Goal: Task Accomplishment & Management: Manage account settings

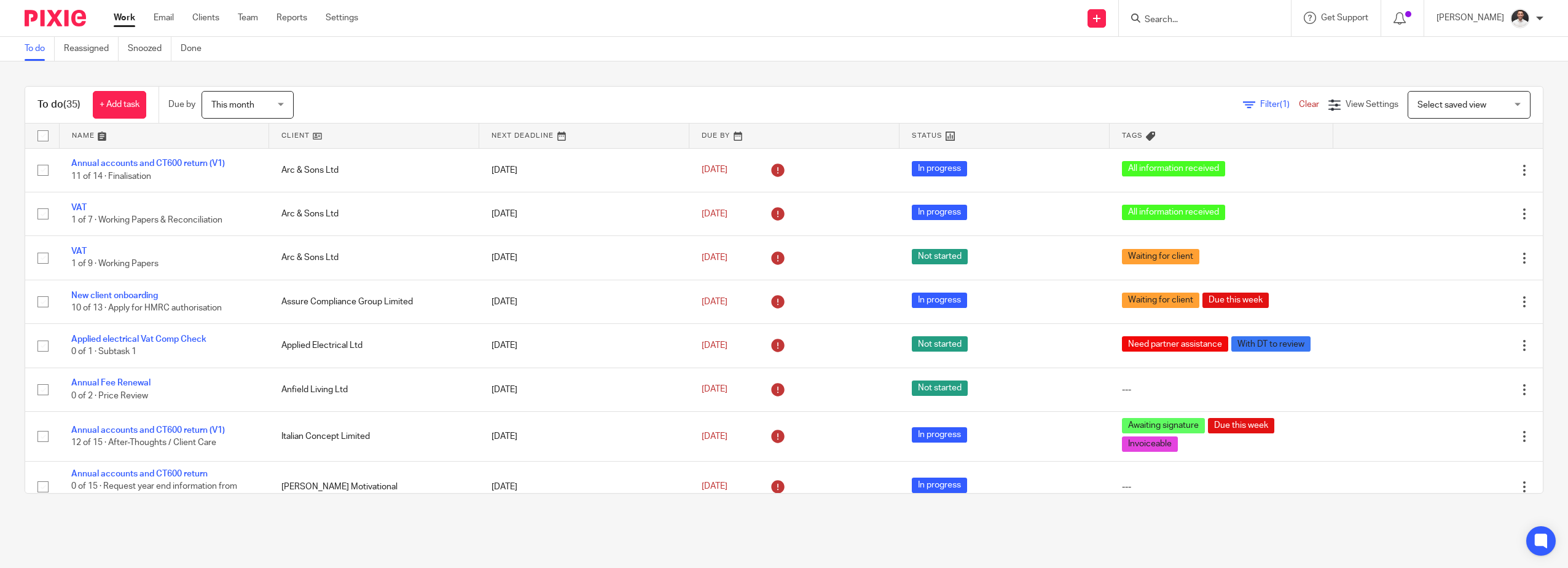
click at [1188, 16] on input "Search" at bounding box center [1198, 20] width 110 height 11
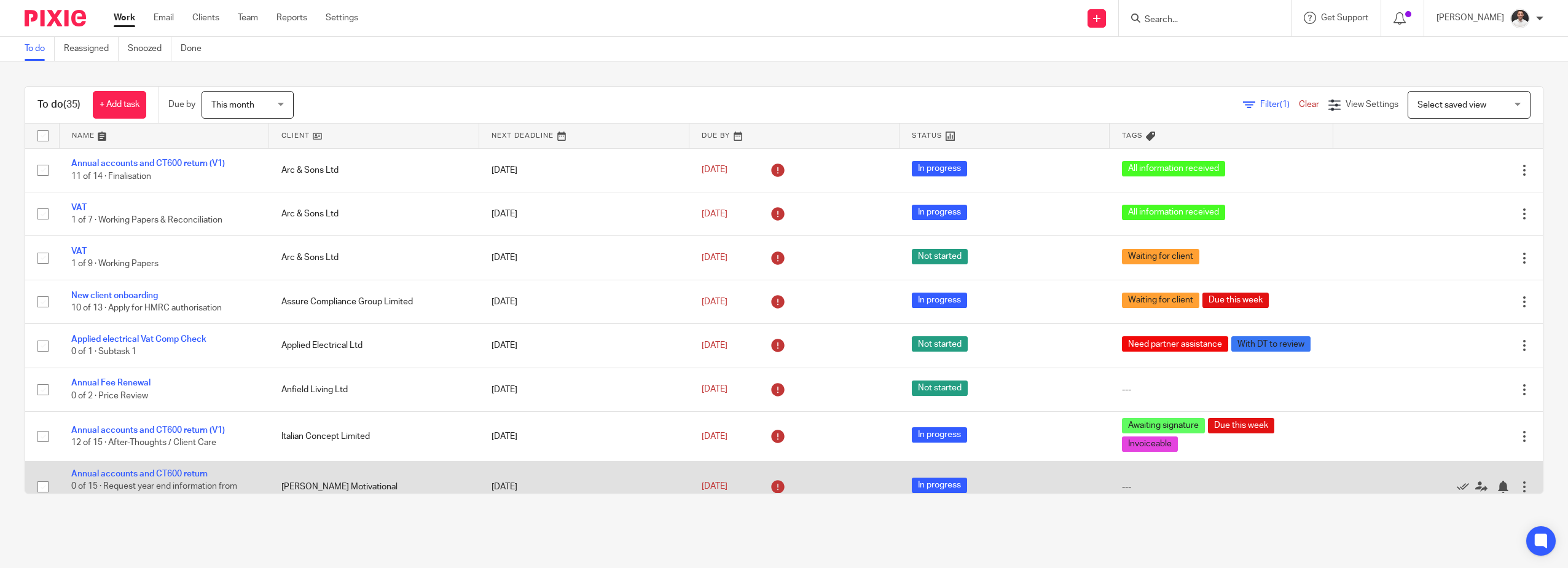
scroll to position [205, 0]
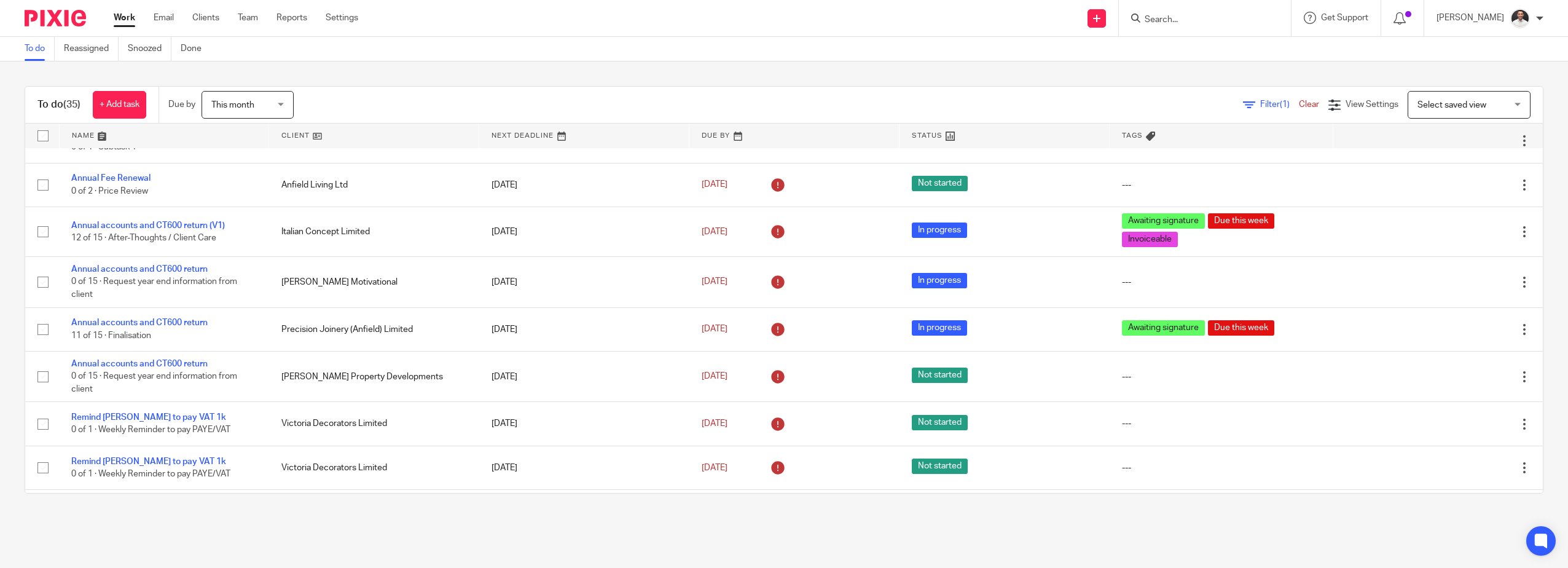
click at [1420, 103] on span "Select saved view" at bounding box center [1452, 105] width 69 height 8
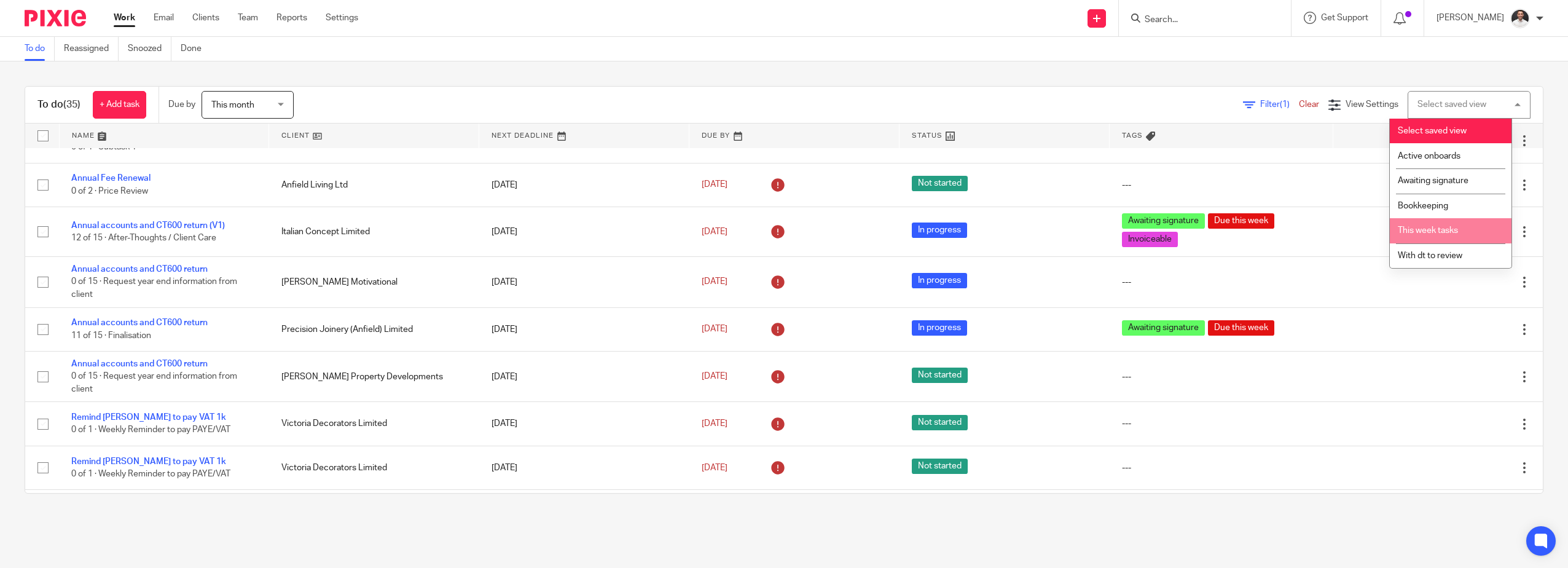
click at [1453, 234] on span "This week tasks" at bounding box center [1428, 229] width 60 height 8
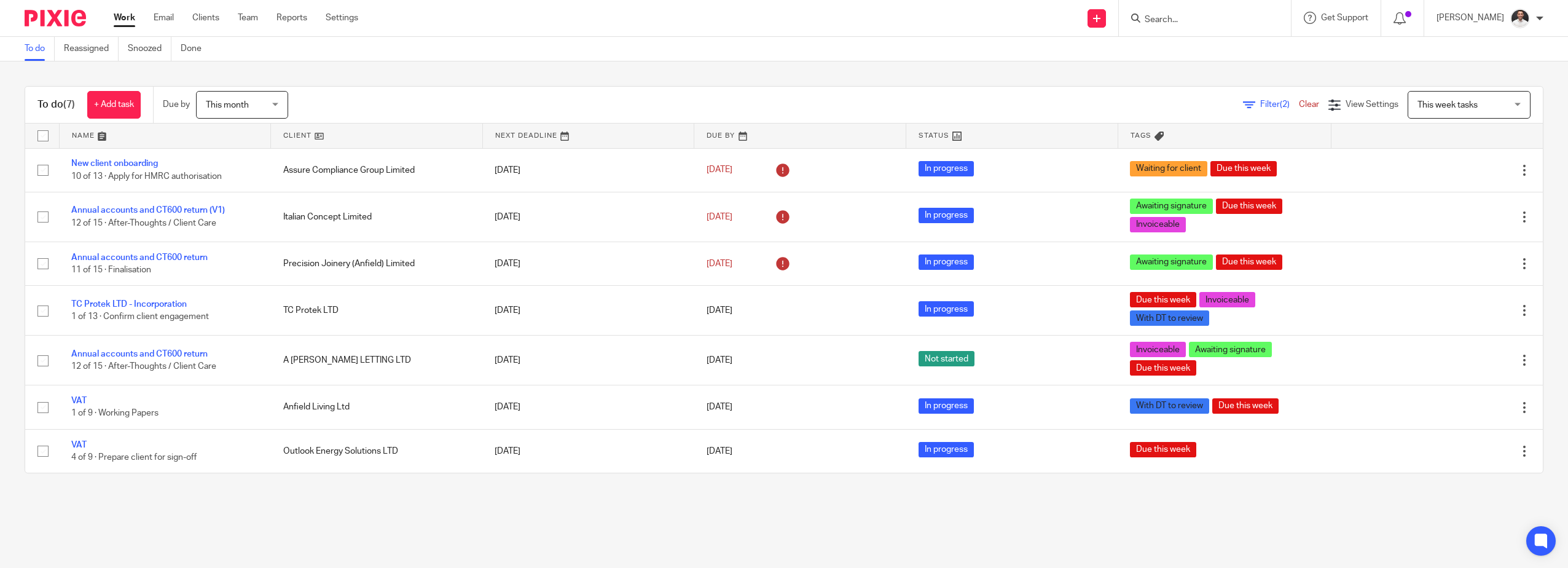
click at [1218, 25] on input "Search" at bounding box center [1198, 20] width 110 height 11
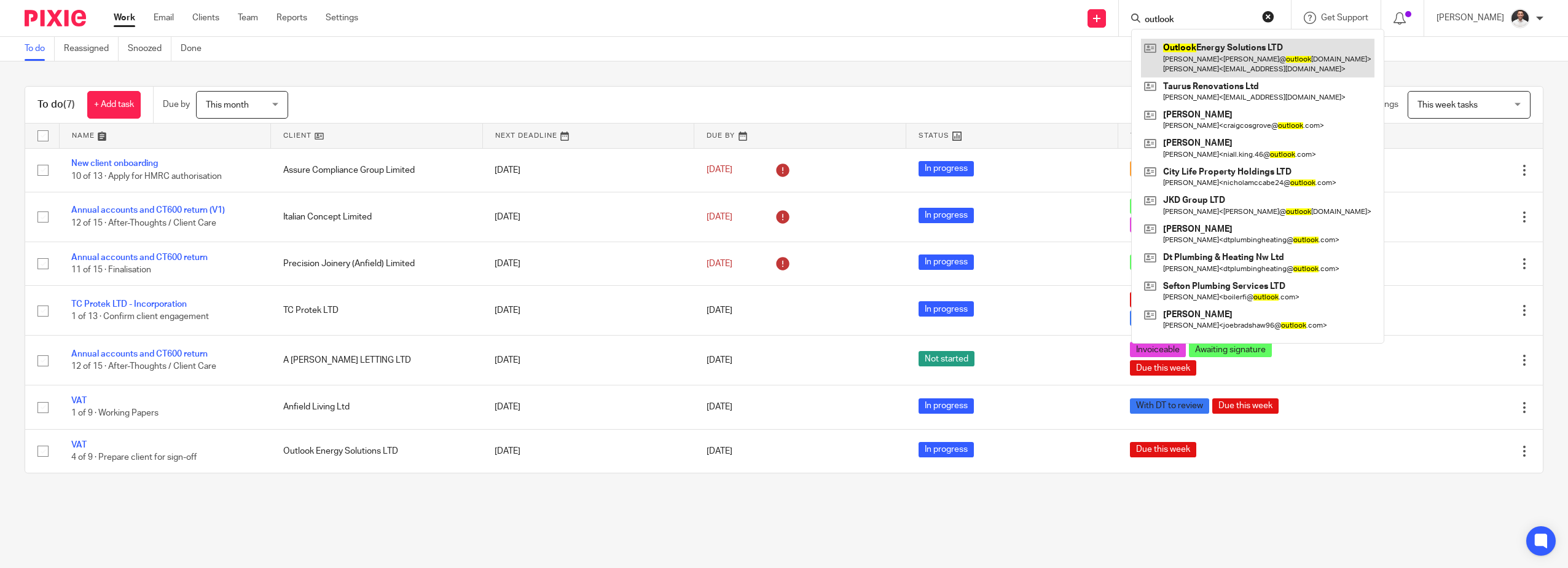
type input "outlook"
click at [1298, 66] on link at bounding box center [1257, 58] width 233 height 38
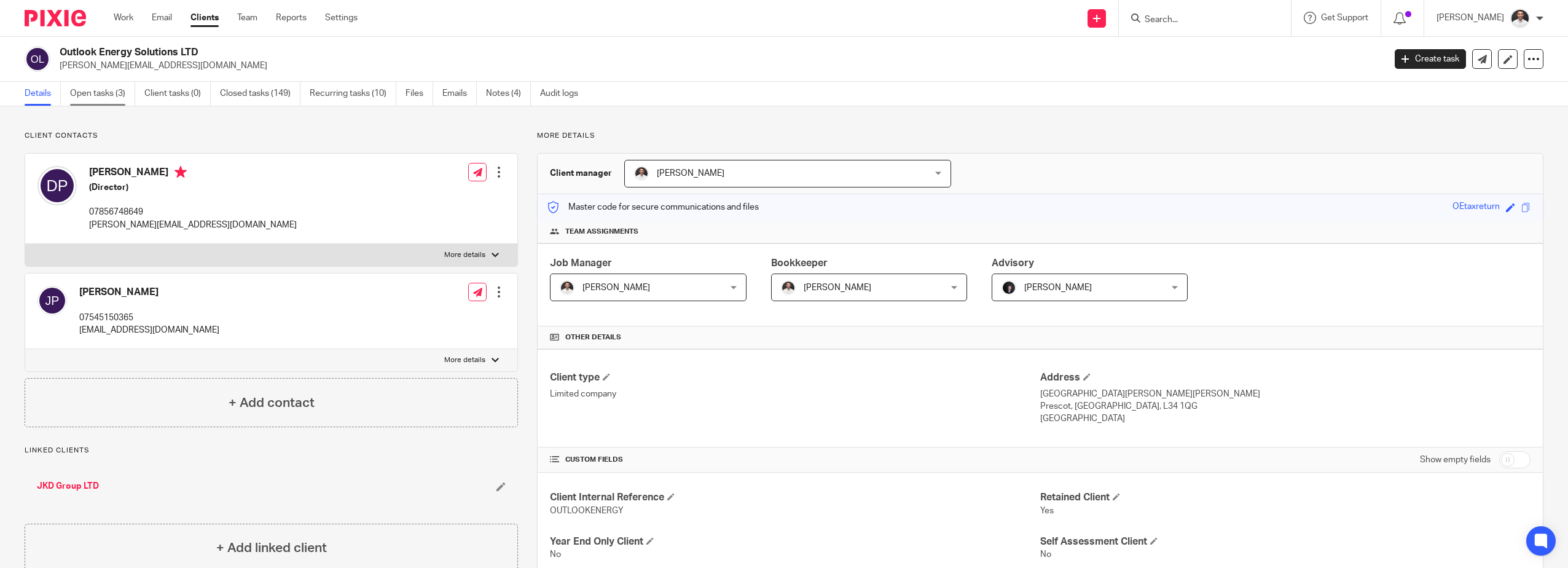
click at [108, 95] on link "Open tasks (3)" at bounding box center [103, 94] width 66 height 24
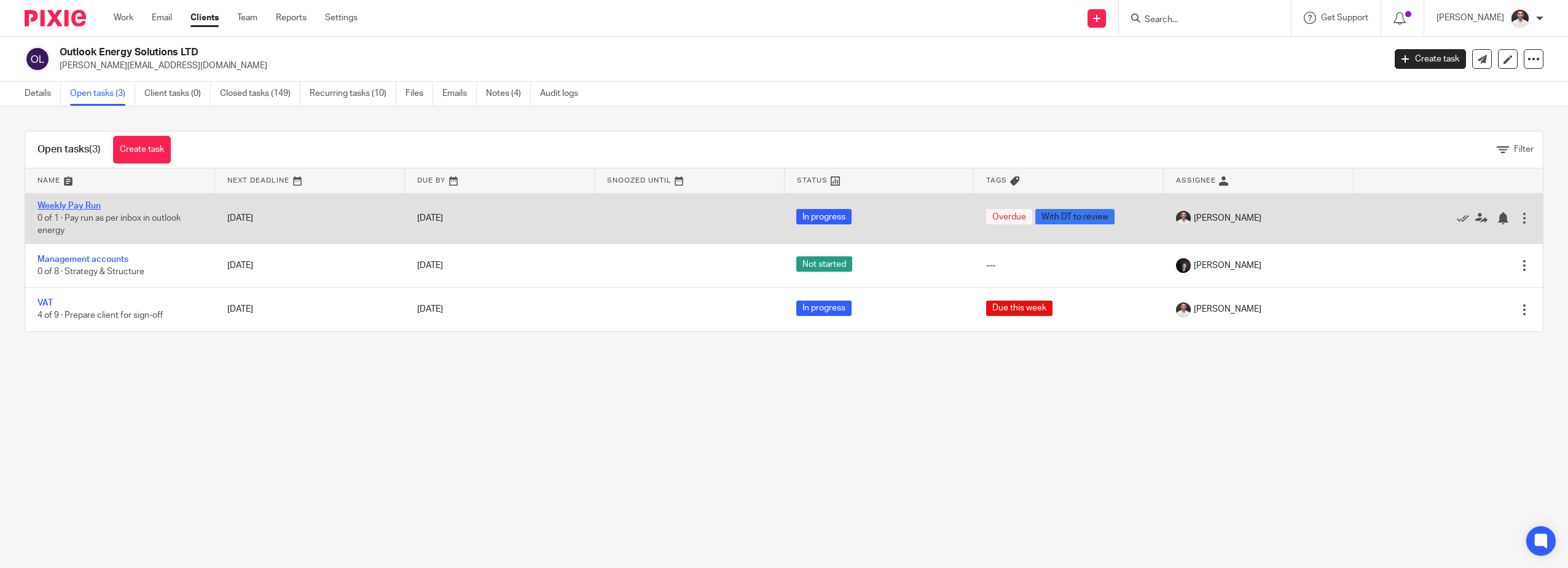
click at [82, 206] on link "Weekly Pay Run" at bounding box center [69, 205] width 64 height 8
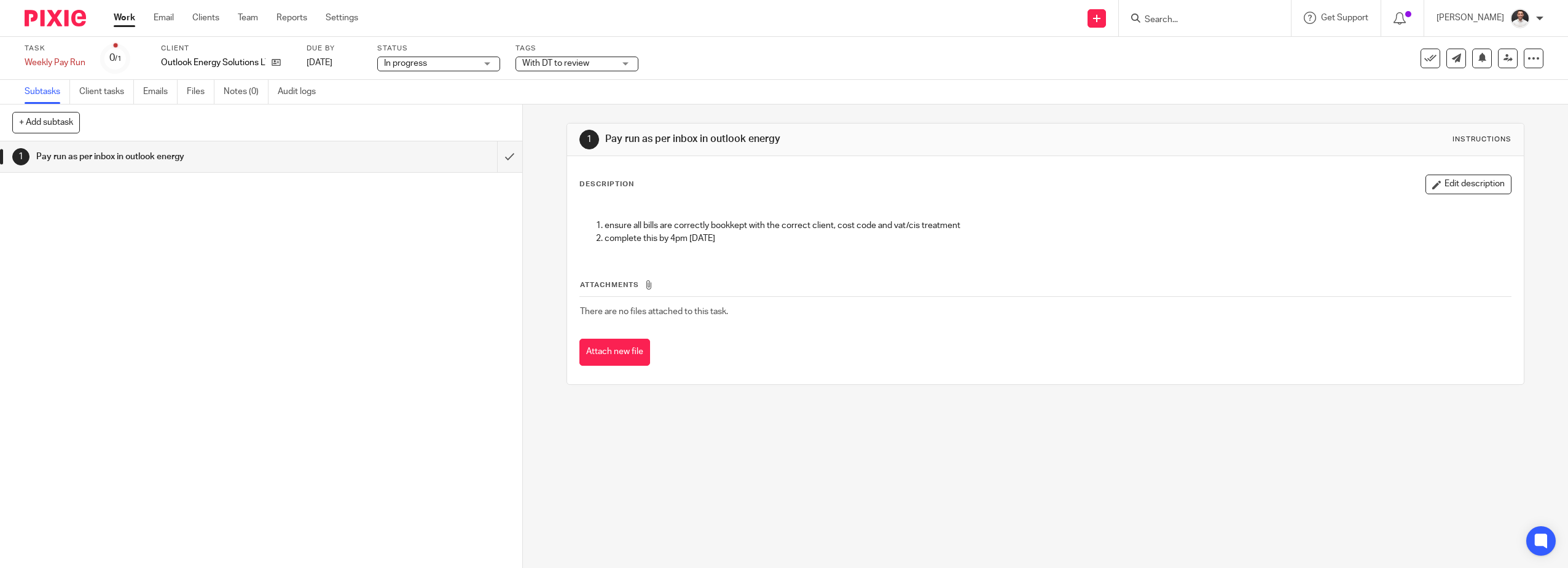
click at [1429, 61] on button at bounding box center [1431, 58] width 20 height 20
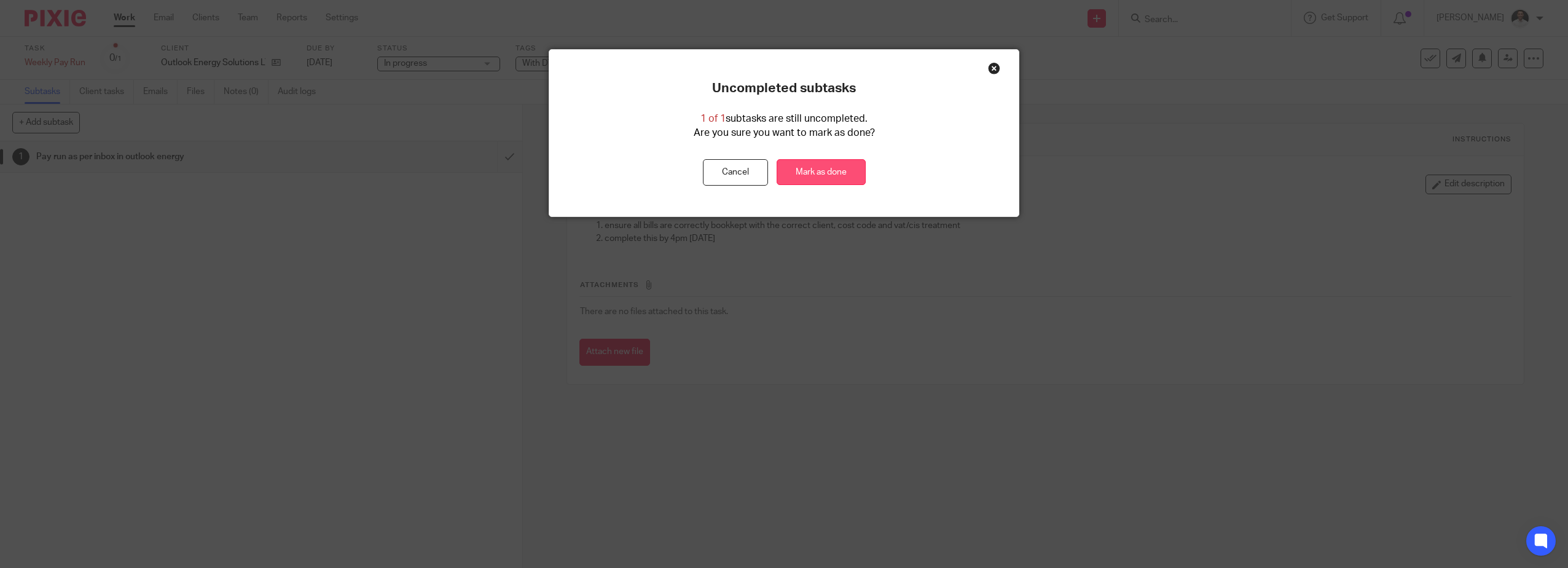
click at [840, 173] on link "Mark as done" at bounding box center [821, 172] width 89 height 26
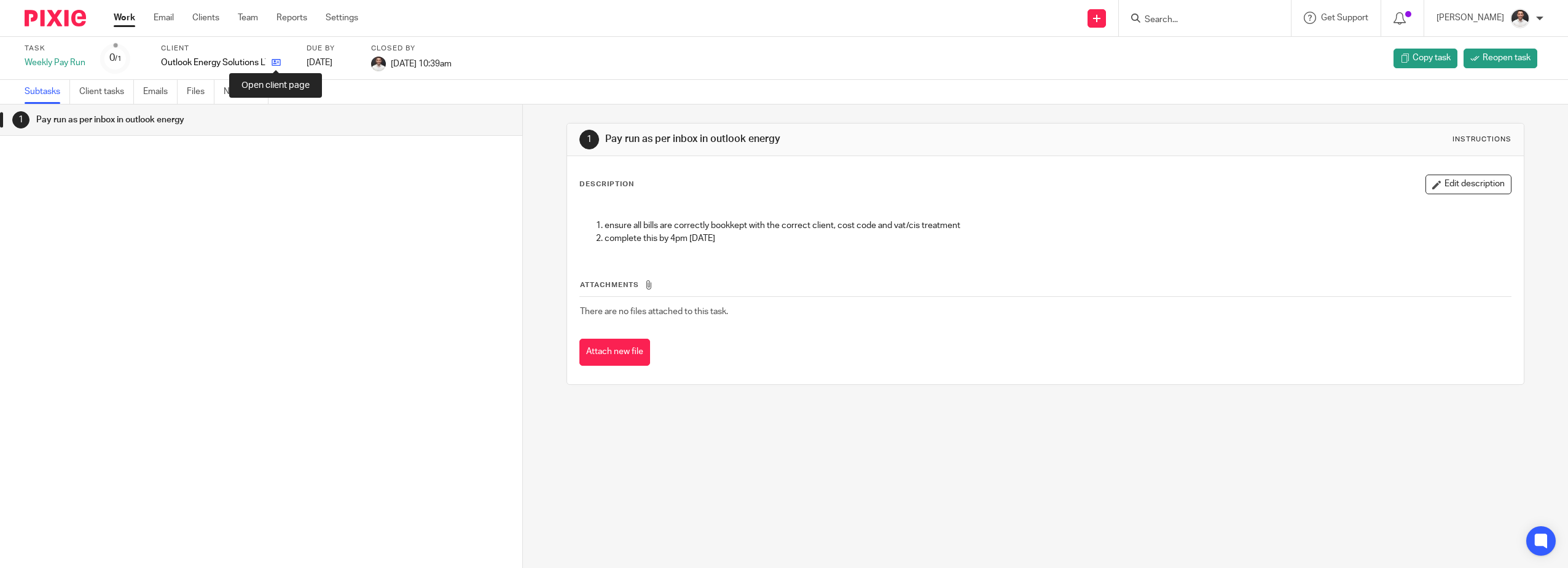
click at [274, 62] on icon at bounding box center [276, 62] width 9 height 9
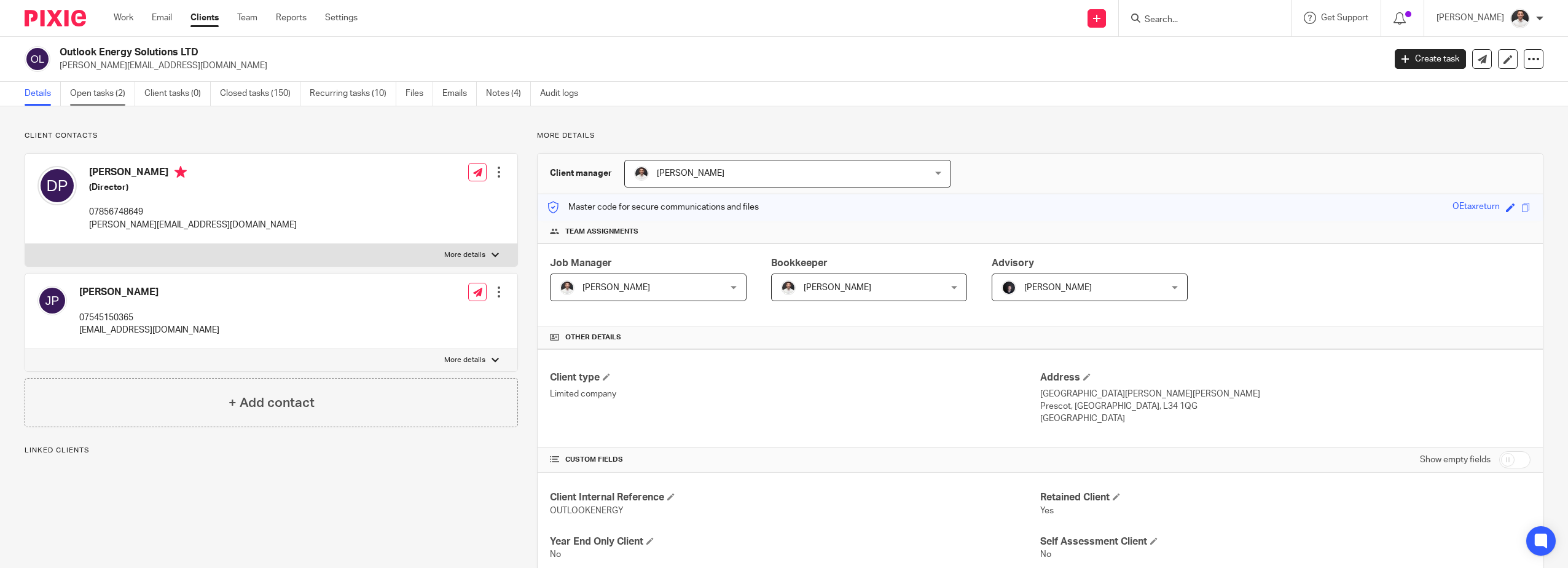
click at [109, 94] on link "Open tasks (2)" at bounding box center [103, 94] width 66 height 24
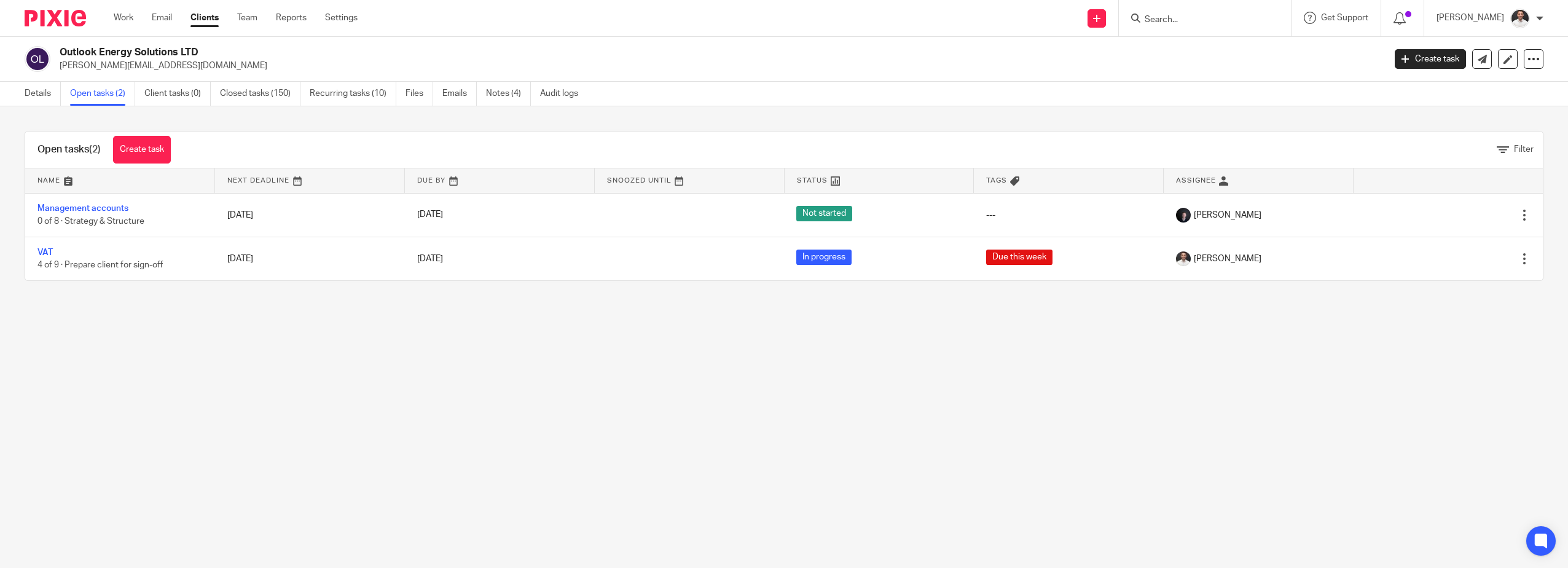
click at [1198, 21] on input "Search" at bounding box center [1198, 20] width 110 height 11
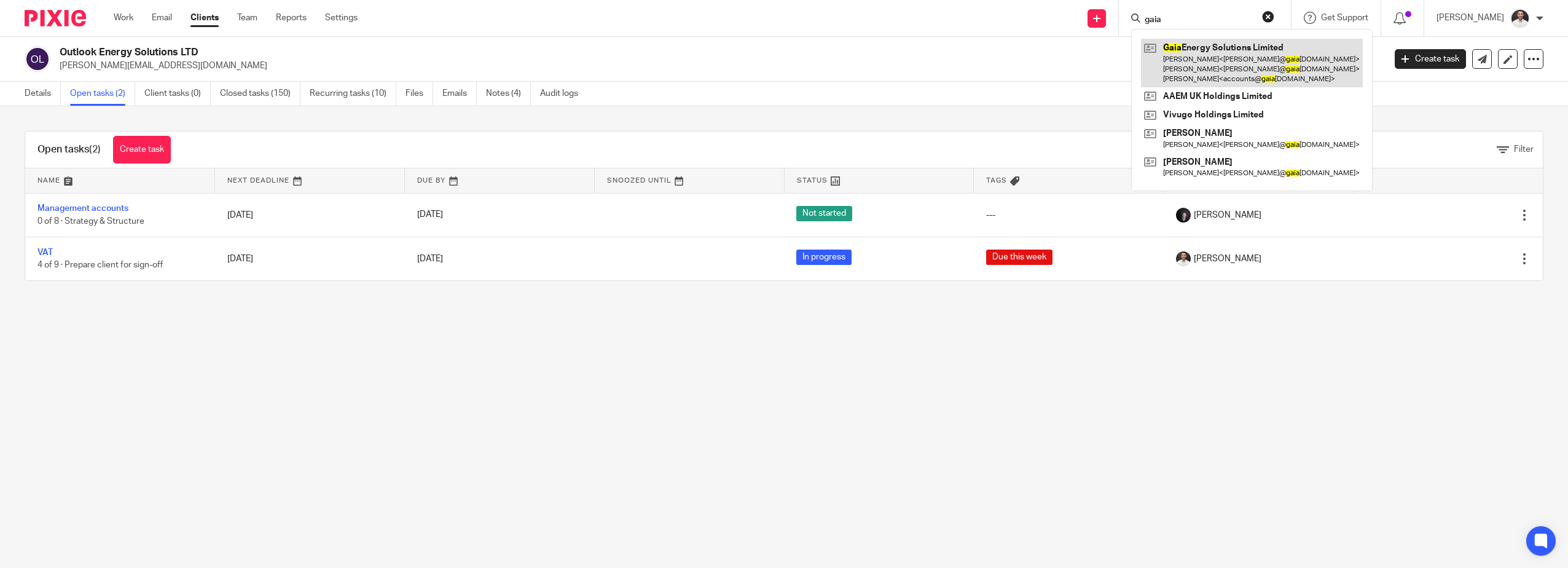
type input "gaia"
click at [1254, 54] on link at bounding box center [1252, 63] width 222 height 48
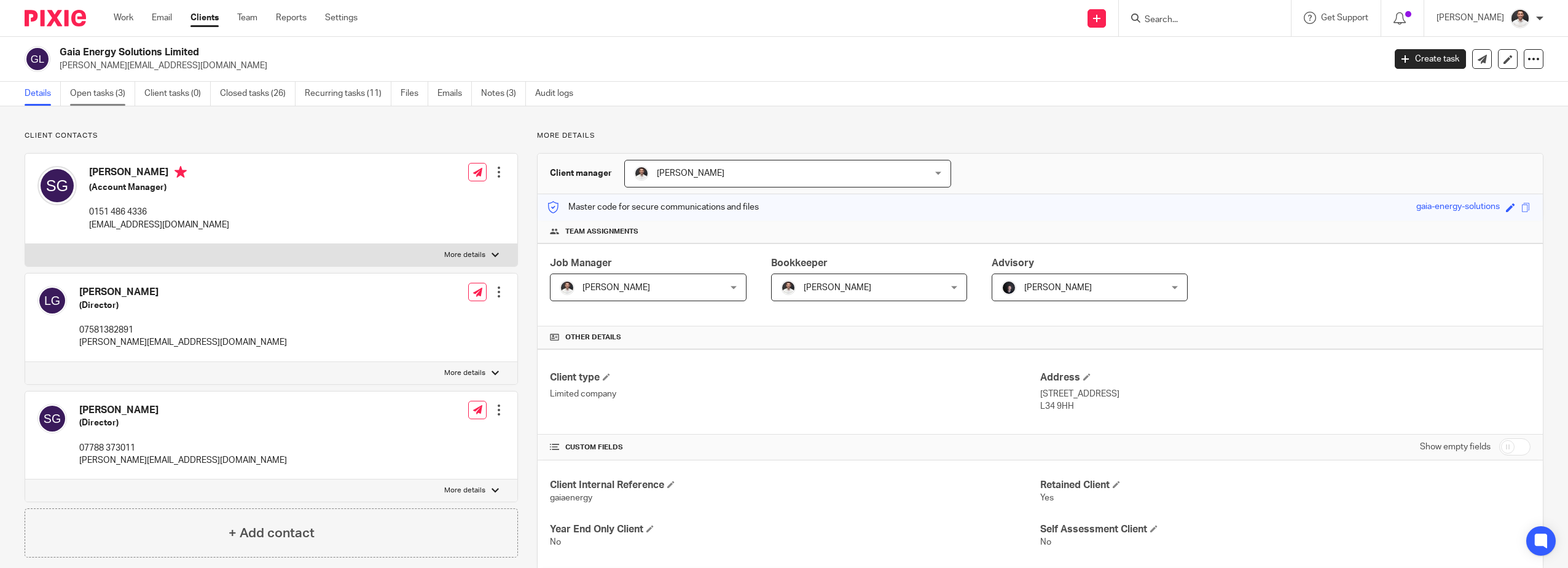
click at [104, 99] on link "Open tasks (3)" at bounding box center [103, 94] width 66 height 24
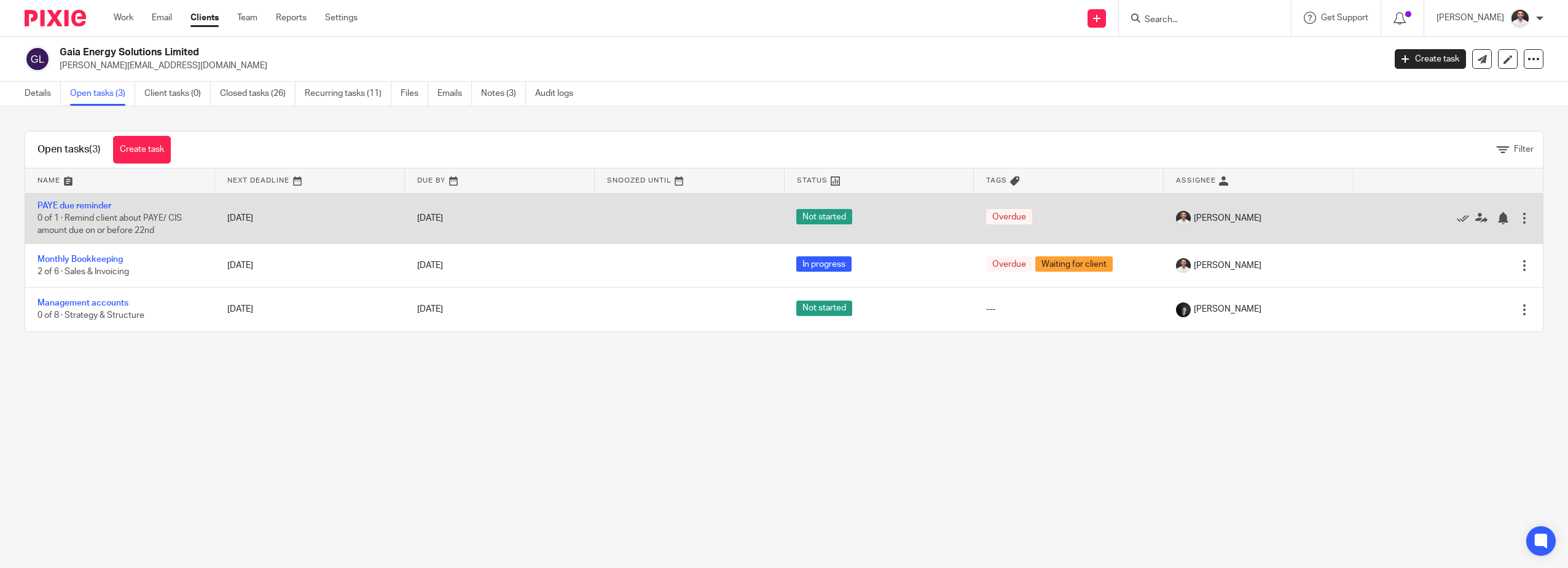
click at [1519, 218] on div at bounding box center [1524, 218] width 12 height 12
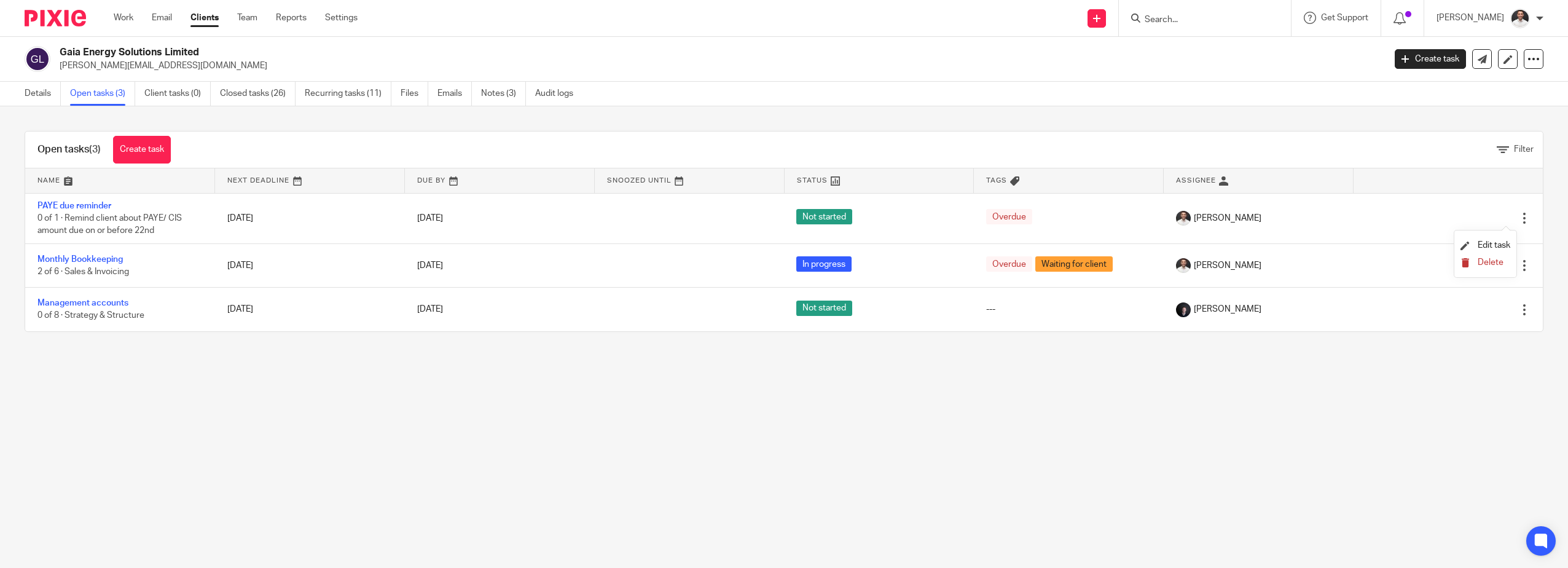
click at [1473, 262] on button "Delete" at bounding box center [1485, 262] width 50 height 10
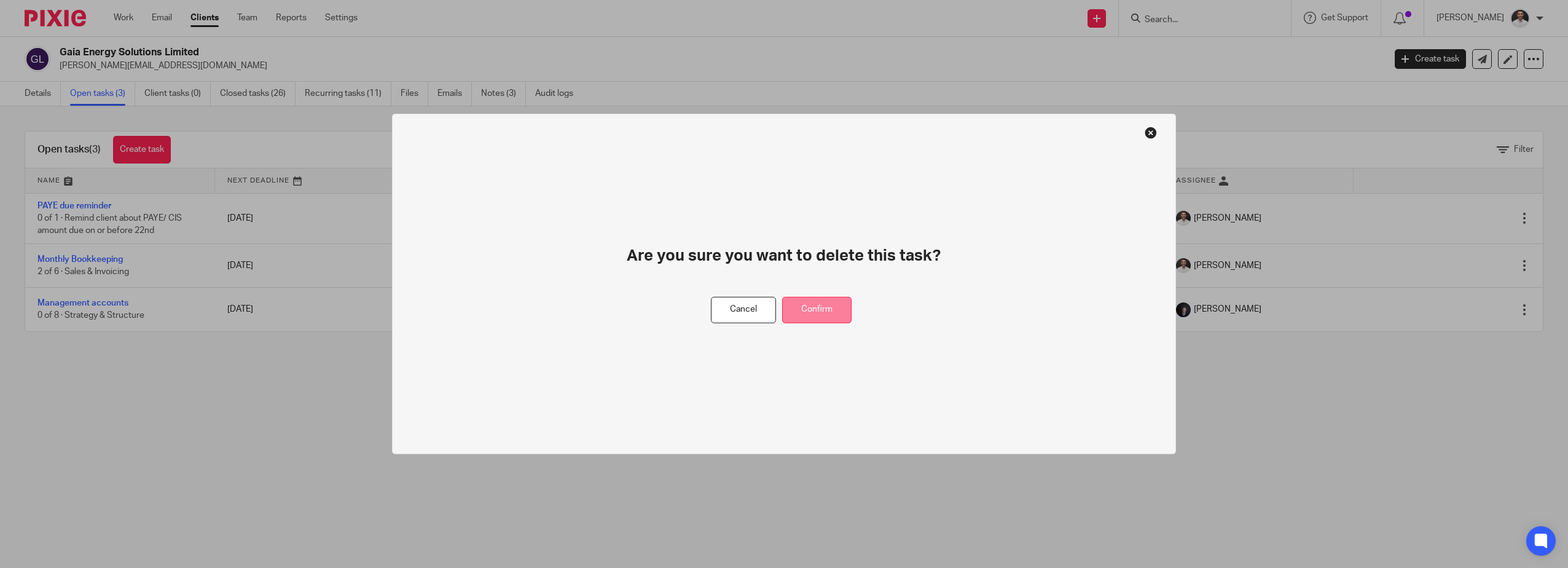
click at [806, 301] on button "Confirm" at bounding box center [817, 309] width 69 height 26
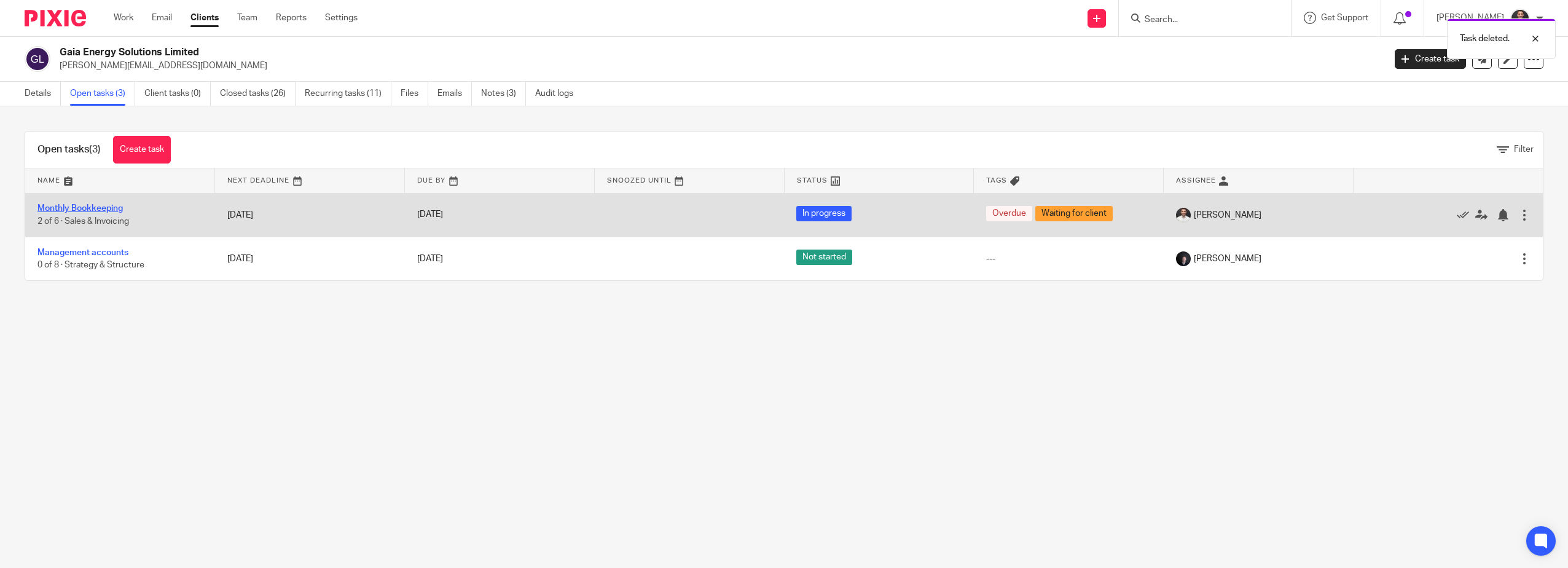
click at [101, 210] on link "Monthly Bookkeeping" at bounding box center [80, 208] width 86 height 8
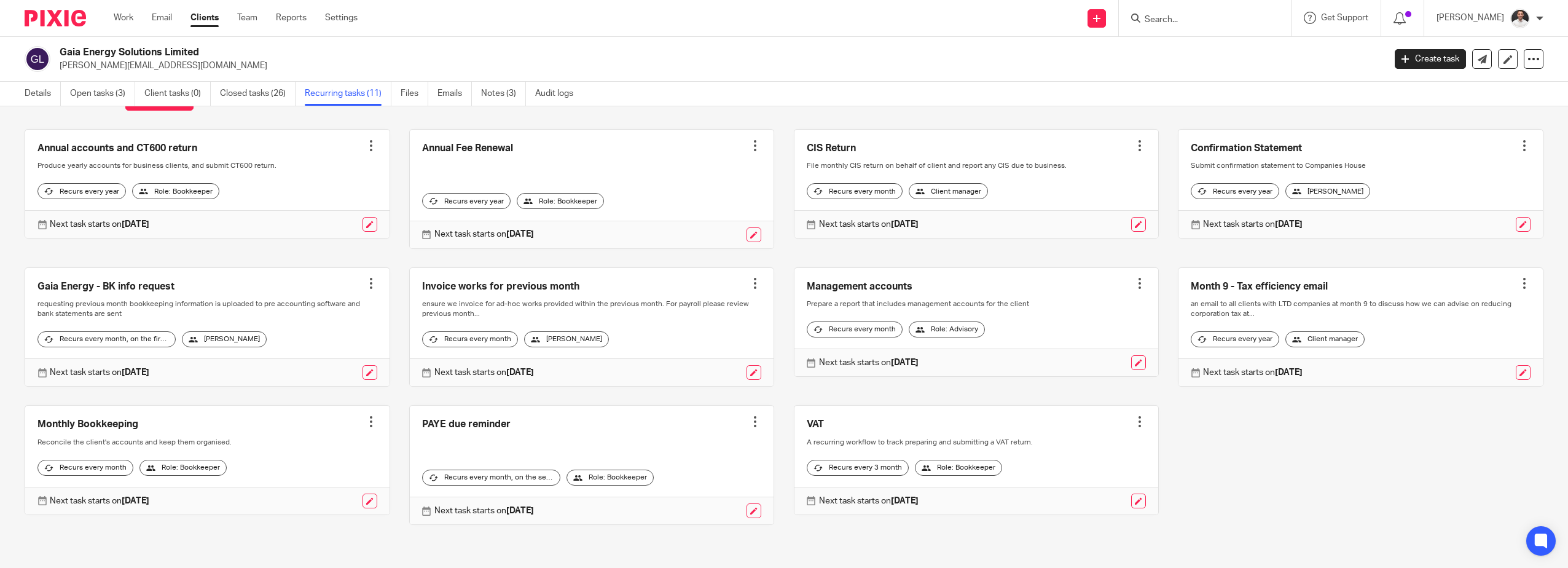
scroll to position [57, 0]
click at [749, 421] on div at bounding box center [755, 421] width 12 height 12
click at [693, 501] on span "Cancel schedule" at bounding box center [700, 499] width 65 height 8
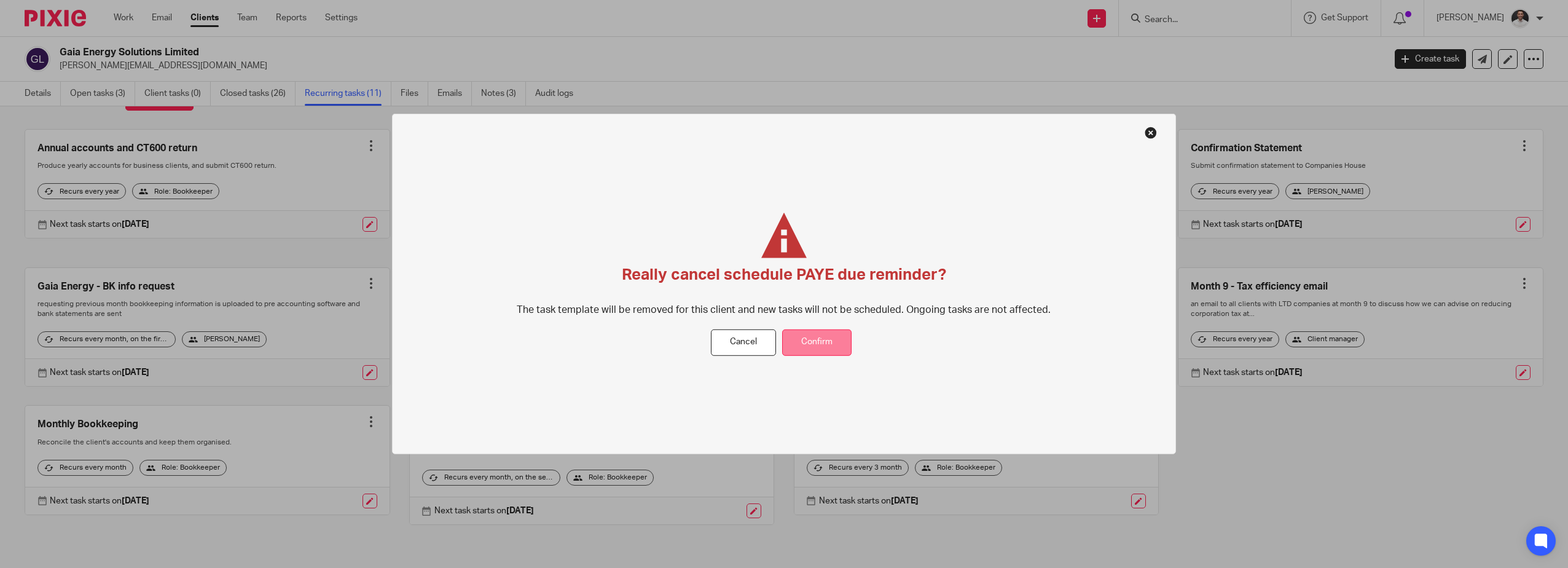
click at [822, 338] on button "Confirm" at bounding box center [817, 342] width 69 height 26
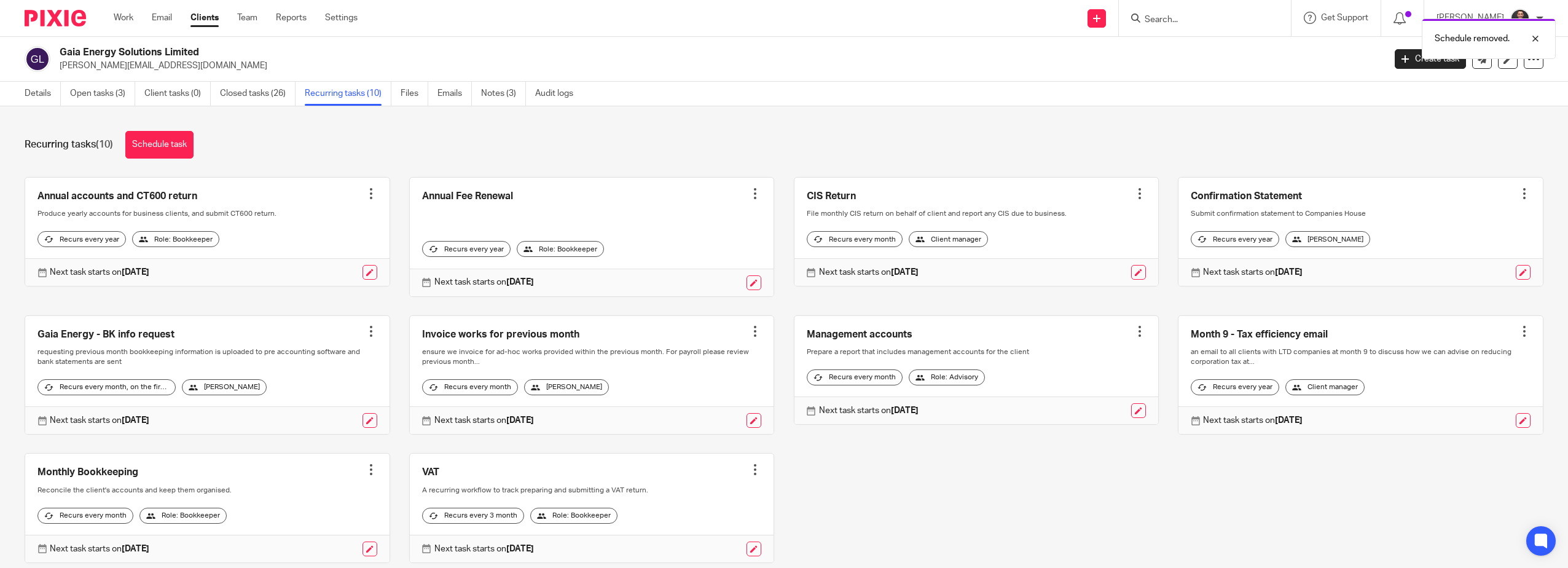
click at [1174, 24] on div "Schedule removed." at bounding box center [1170, 35] width 772 height 46
click at [1194, 15] on div "Schedule removed." at bounding box center [1170, 35] width 772 height 46
click at [1165, 16] on div at bounding box center [1203, 17] width 143 height 15
click at [1190, 17] on input "Search" at bounding box center [1198, 20] width 110 height 11
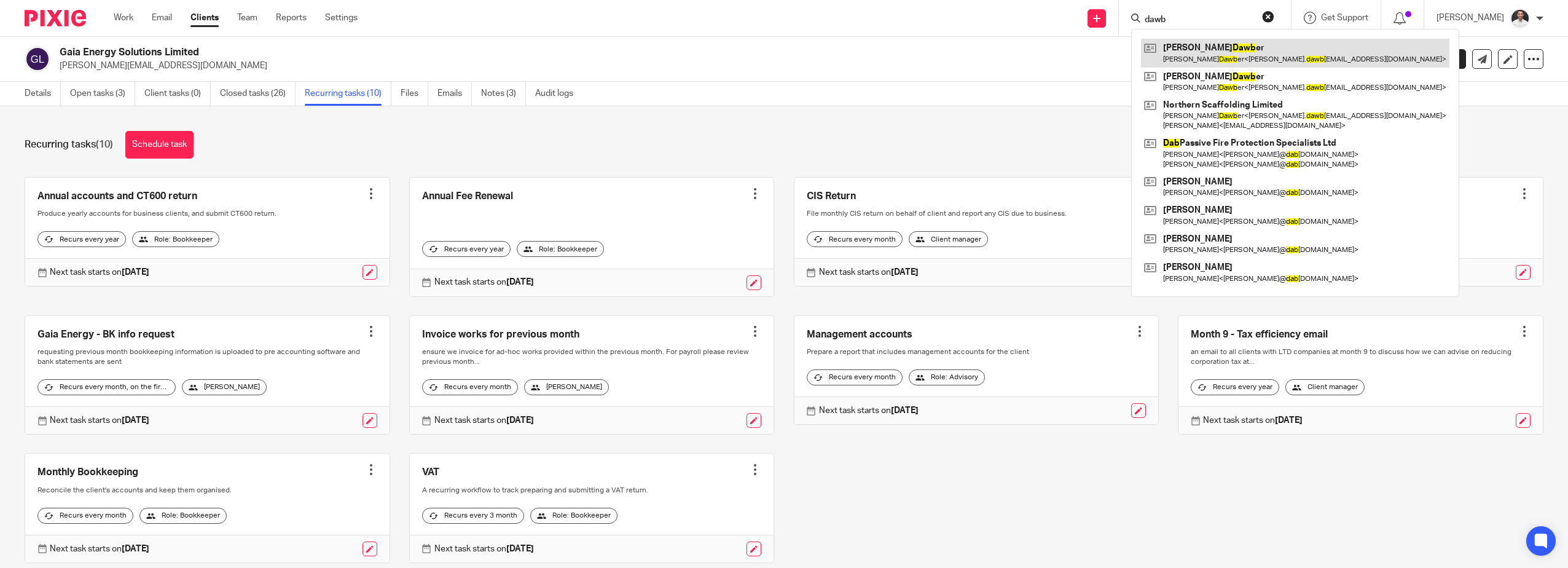
type input "dawb"
click at [1247, 48] on link at bounding box center [1295, 53] width 309 height 28
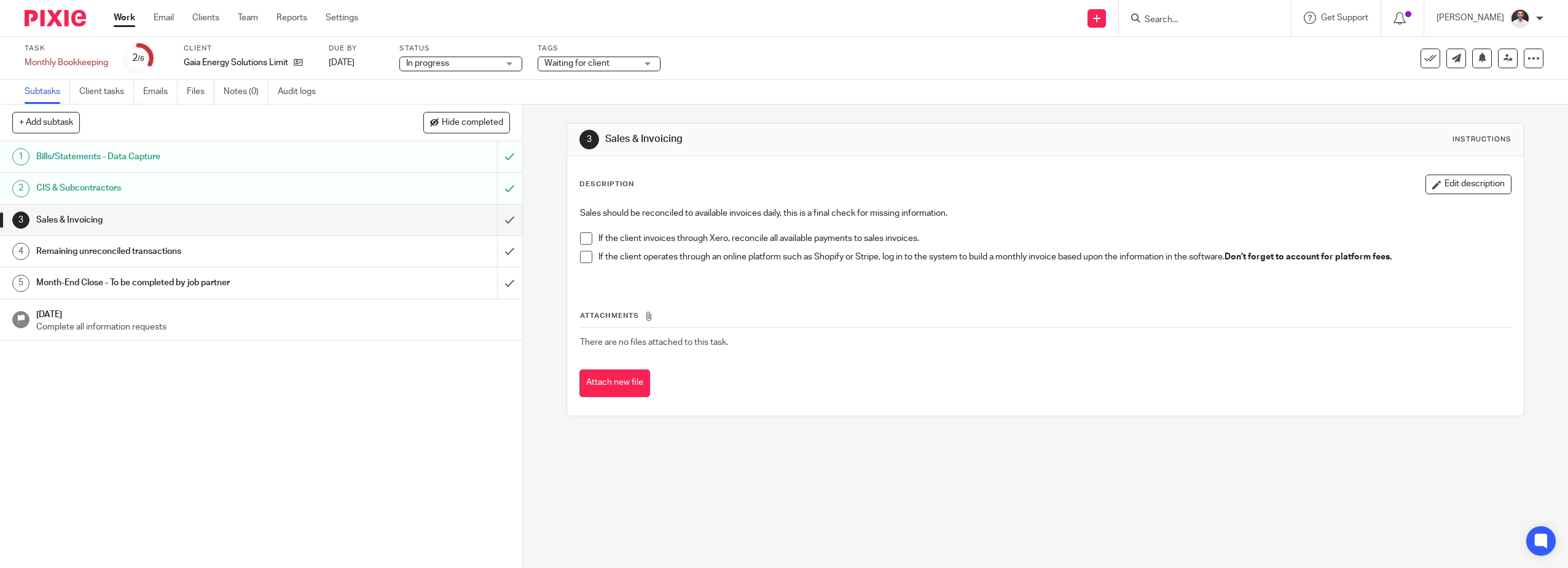
click at [586, 235] on span at bounding box center [585, 238] width 12 height 12
click at [587, 259] on span at bounding box center [585, 256] width 12 height 12
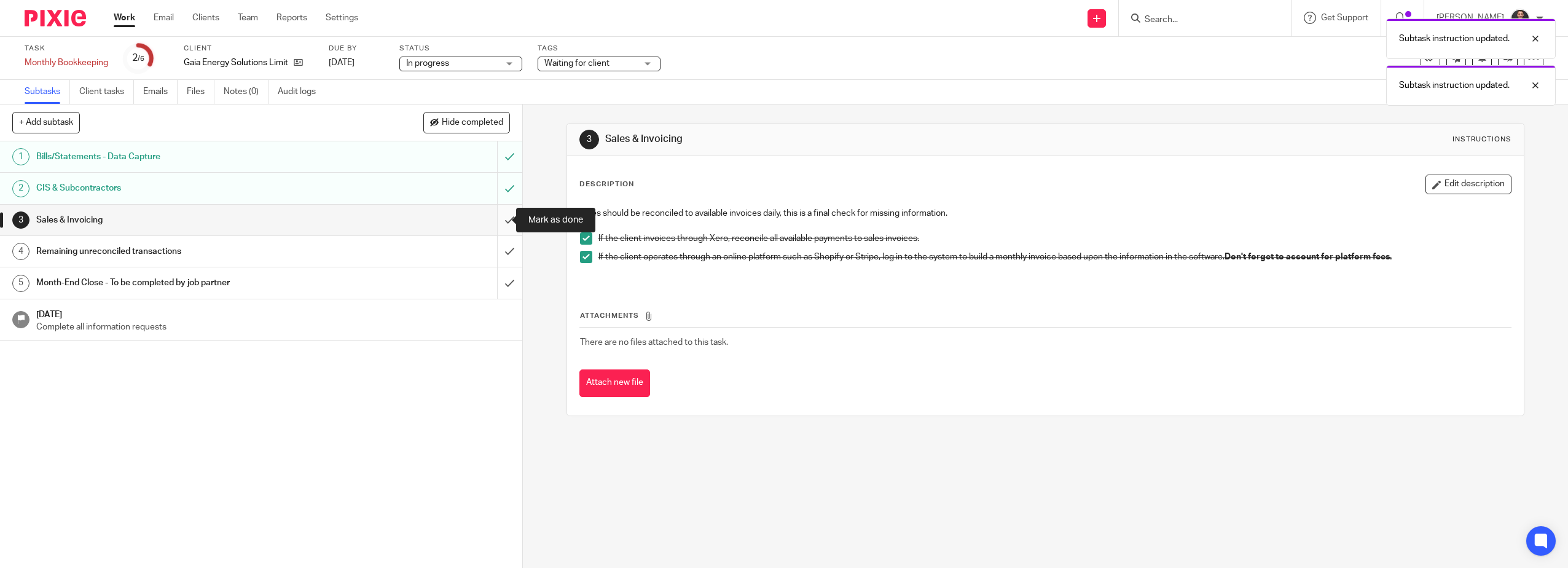
click at [496, 216] on input "submit" at bounding box center [261, 220] width 523 height 31
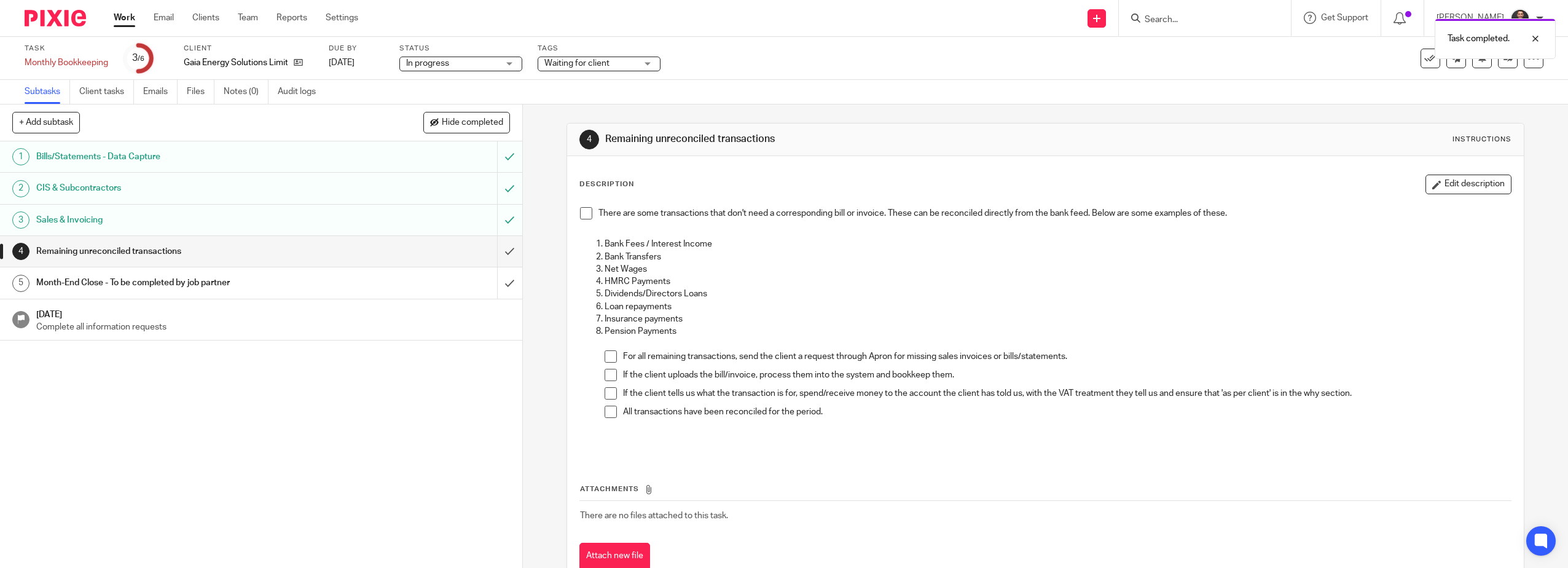
click at [583, 217] on span at bounding box center [585, 212] width 12 height 12
click at [609, 356] on span at bounding box center [610, 356] width 12 height 12
click at [608, 375] on span at bounding box center [610, 374] width 12 height 12
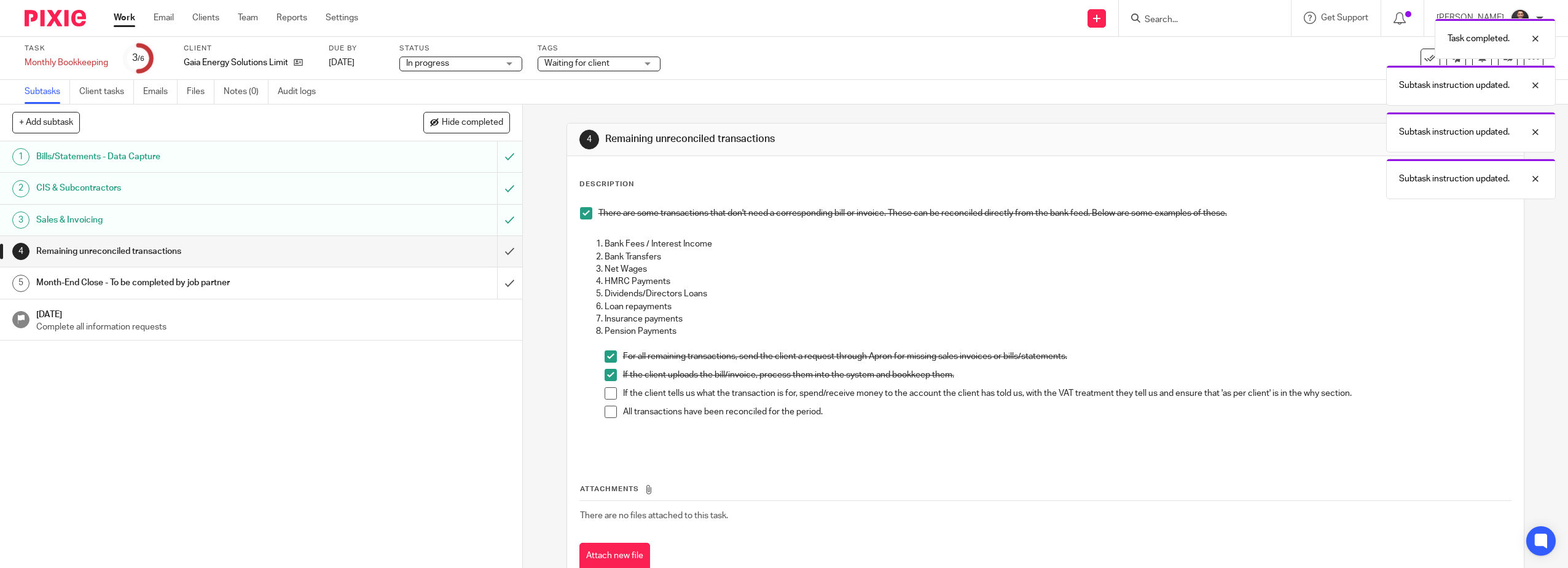
click at [609, 394] on span at bounding box center [610, 392] width 12 height 12
click at [607, 409] on span at bounding box center [610, 411] width 12 height 12
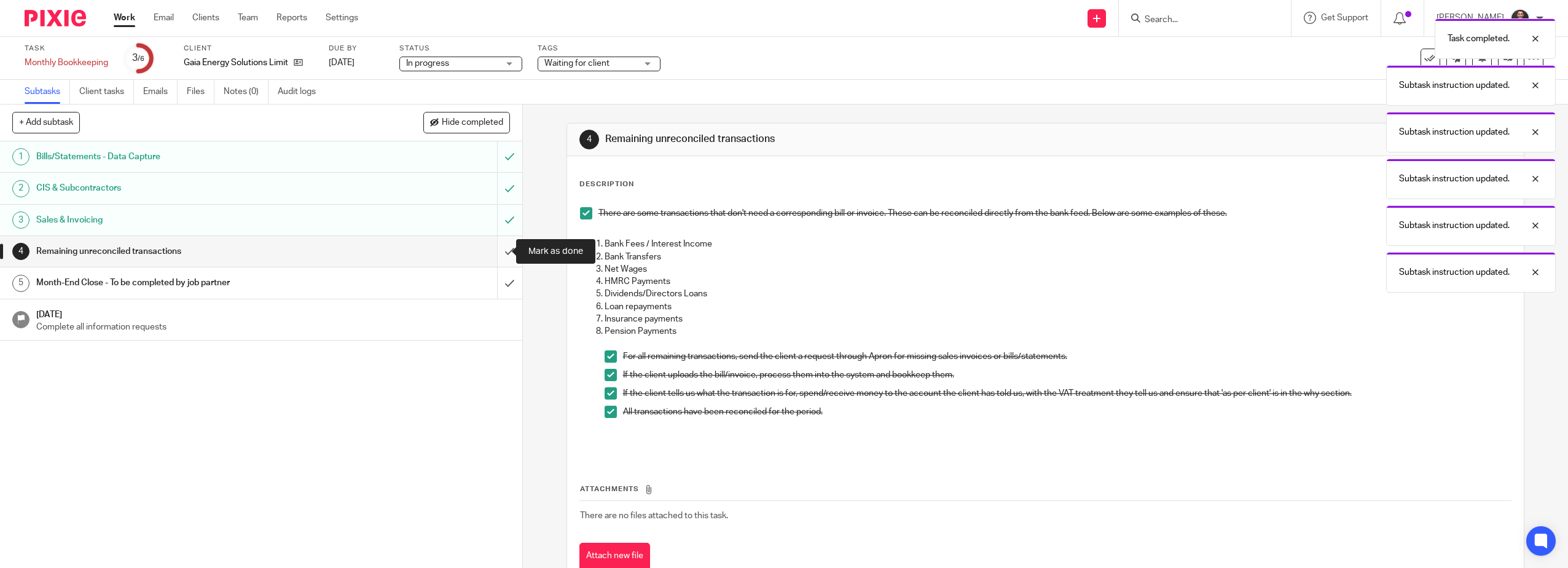
click at [504, 248] on input "submit" at bounding box center [261, 251] width 523 height 31
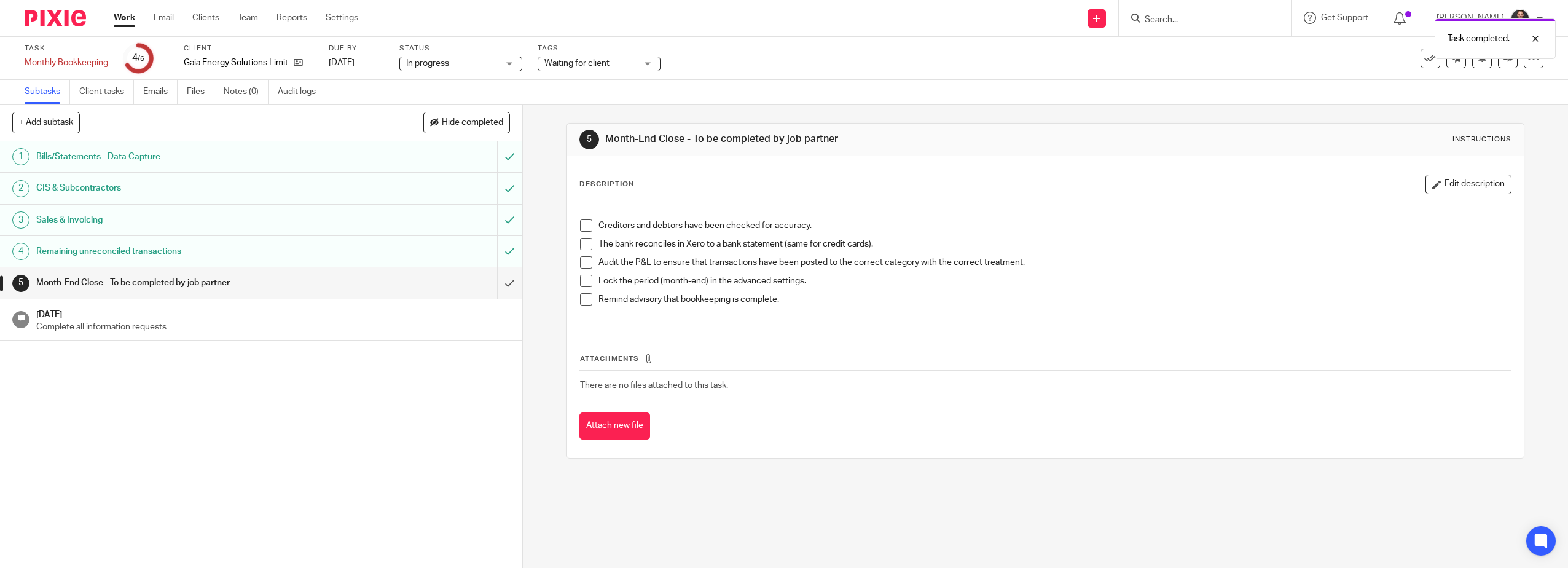
click at [581, 226] on span at bounding box center [585, 225] width 12 height 12
click at [585, 246] on span at bounding box center [585, 243] width 12 height 12
click at [586, 264] on span at bounding box center [585, 261] width 12 height 12
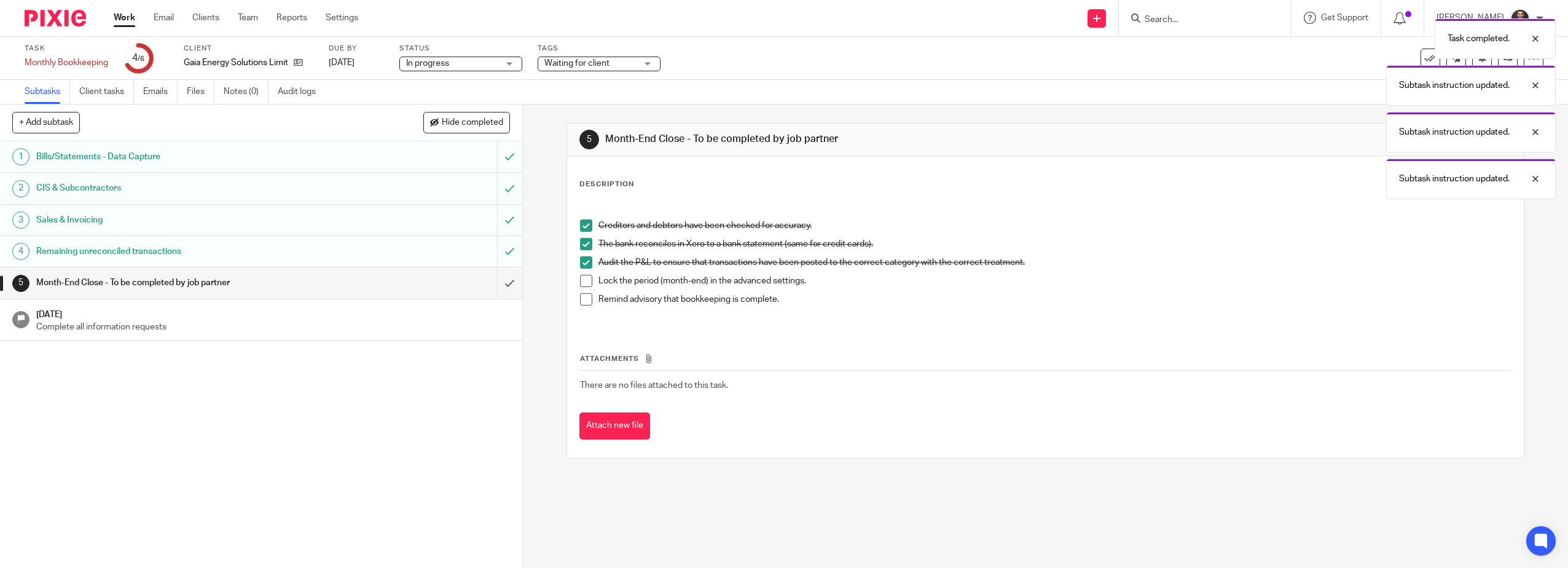
click at [580, 282] on span at bounding box center [585, 280] width 12 height 12
click at [581, 296] on span at bounding box center [585, 299] width 12 height 12
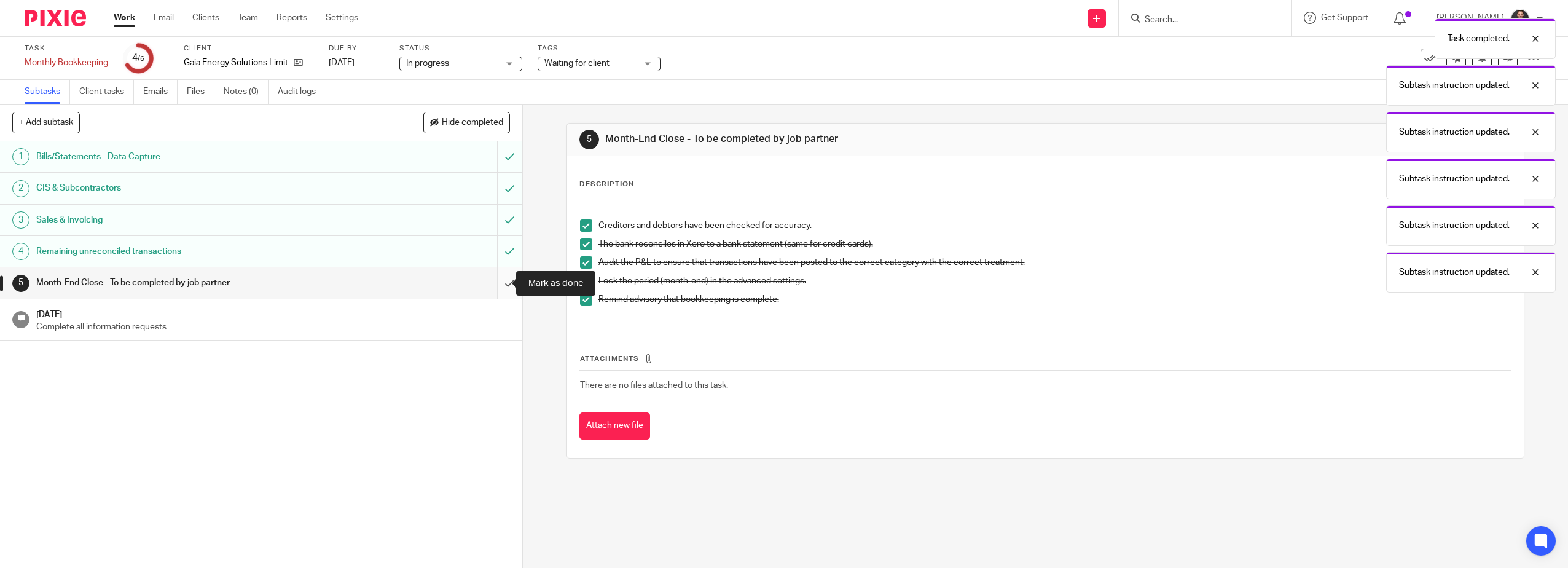
click at [505, 284] on input "submit" at bounding box center [261, 283] width 523 height 31
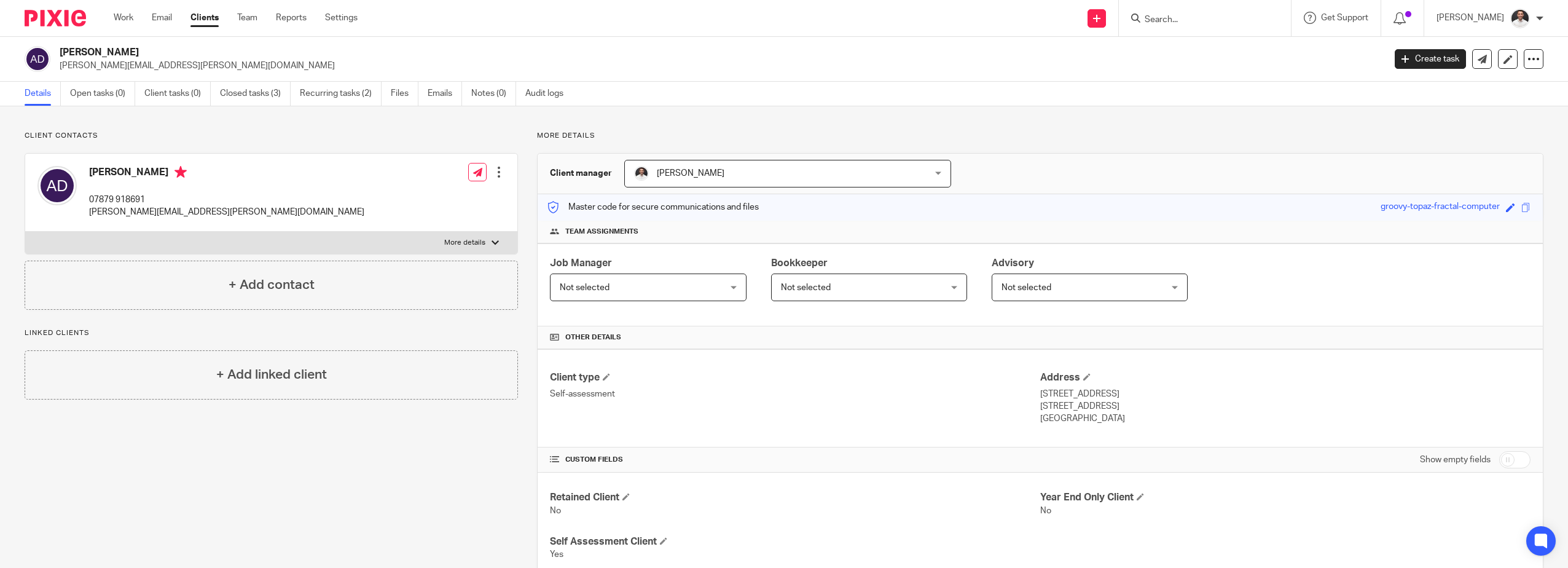
click at [450, 233] on label "More details" at bounding box center [271, 242] width 493 height 22
click at [25, 231] on input "More details" at bounding box center [25, 231] width 1 height 1
checkbox input "true"
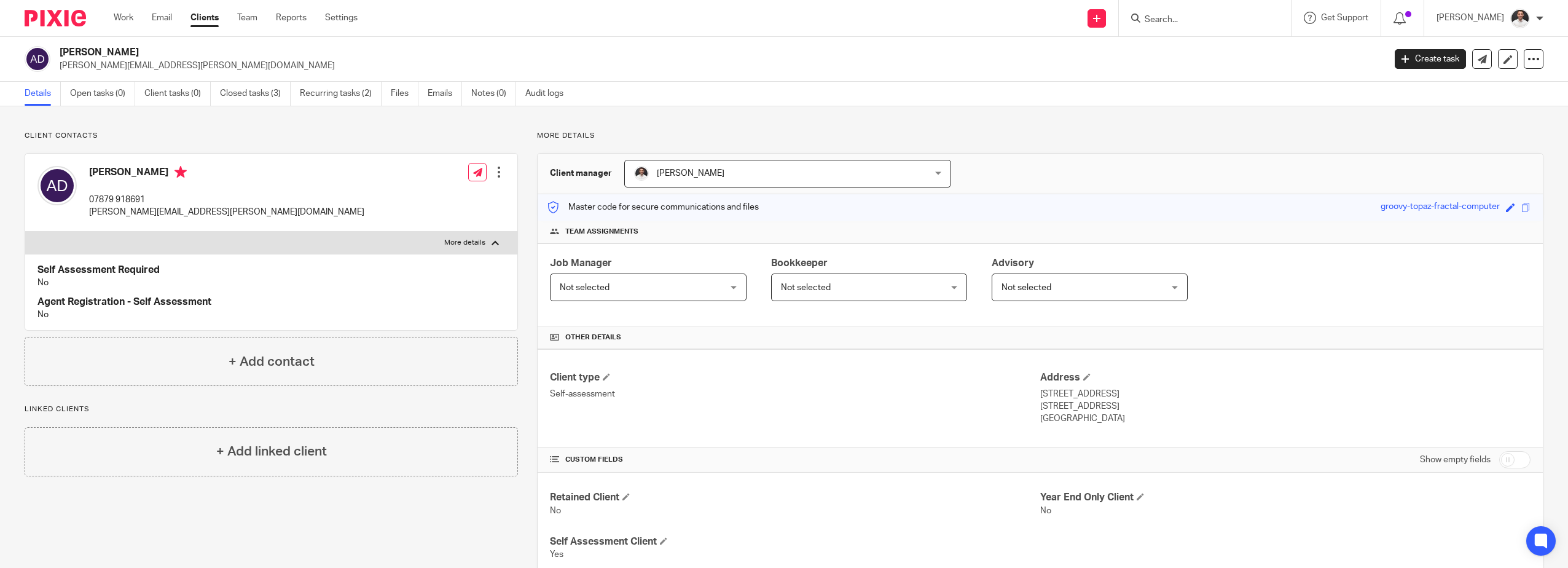
click at [494, 173] on div at bounding box center [498, 171] width 12 height 12
click at [421, 194] on link "Edit contact" at bounding box center [441, 199] width 117 height 18
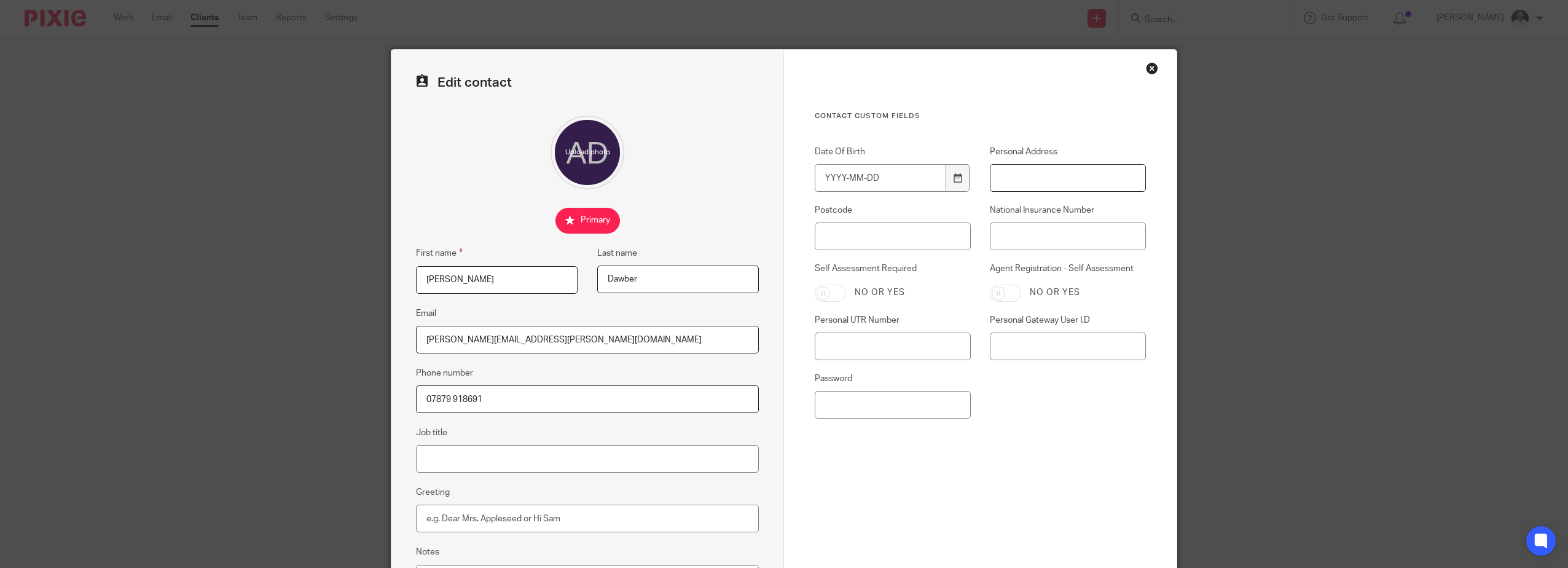
click at [1011, 175] on input "Personal Address" at bounding box center [1067, 178] width 156 height 27
type input "[STREET_ADDRESS]"
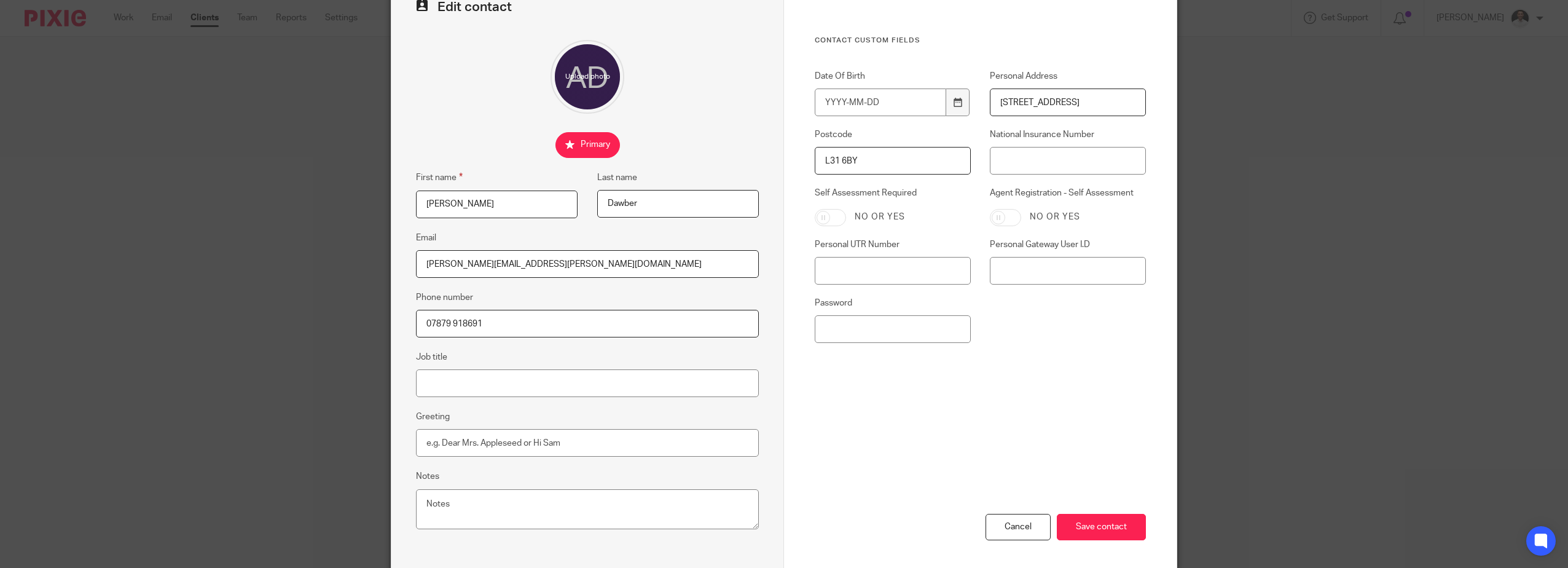
scroll to position [128, 0]
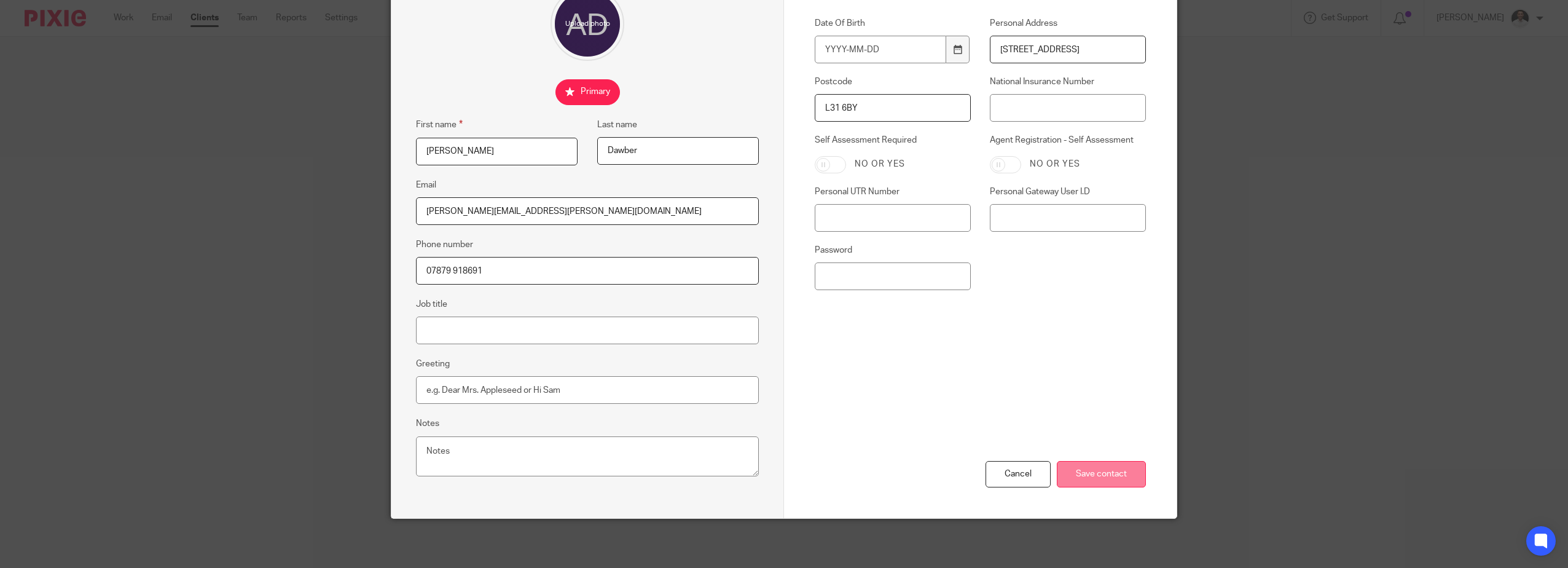
type input "L31 6BY"
click at [1090, 466] on input "Save contact" at bounding box center [1102, 473] width 89 height 26
click at [1097, 475] on input "Save contact" at bounding box center [1102, 473] width 89 height 26
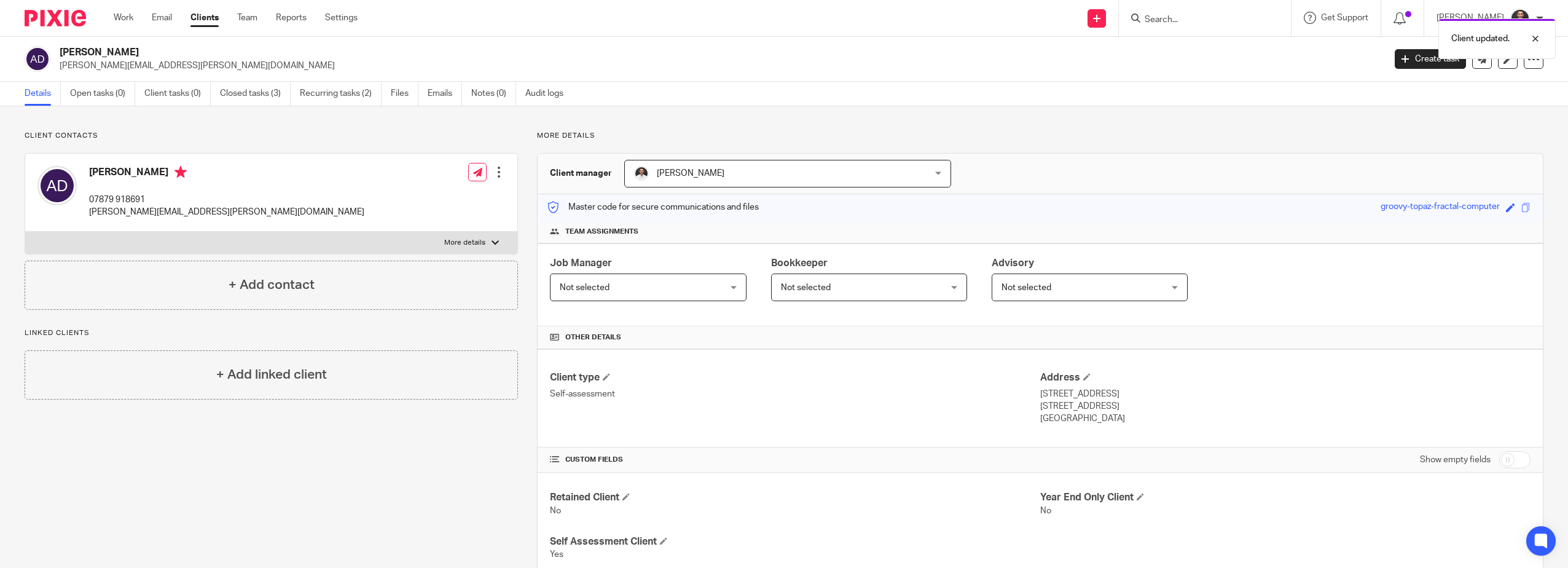
click at [1206, 18] on div "Client updated." at bounding box center [1170, 35] width 772 height 46
click at [1190, 15] on div "Client updated." at bounding box center [1170, 35] width 772 height 46
drag, startPoint x: 1179, startPoint y: 5, endPoint x: 1176, endPoint y: 15, distance: 10.4
click at [1178, 12] on div at bounding box center [1205, 18] width 172 height 36
click at [1175, 20] on div "Client updated." at bounding box center [1170, 35] width 772 height 46
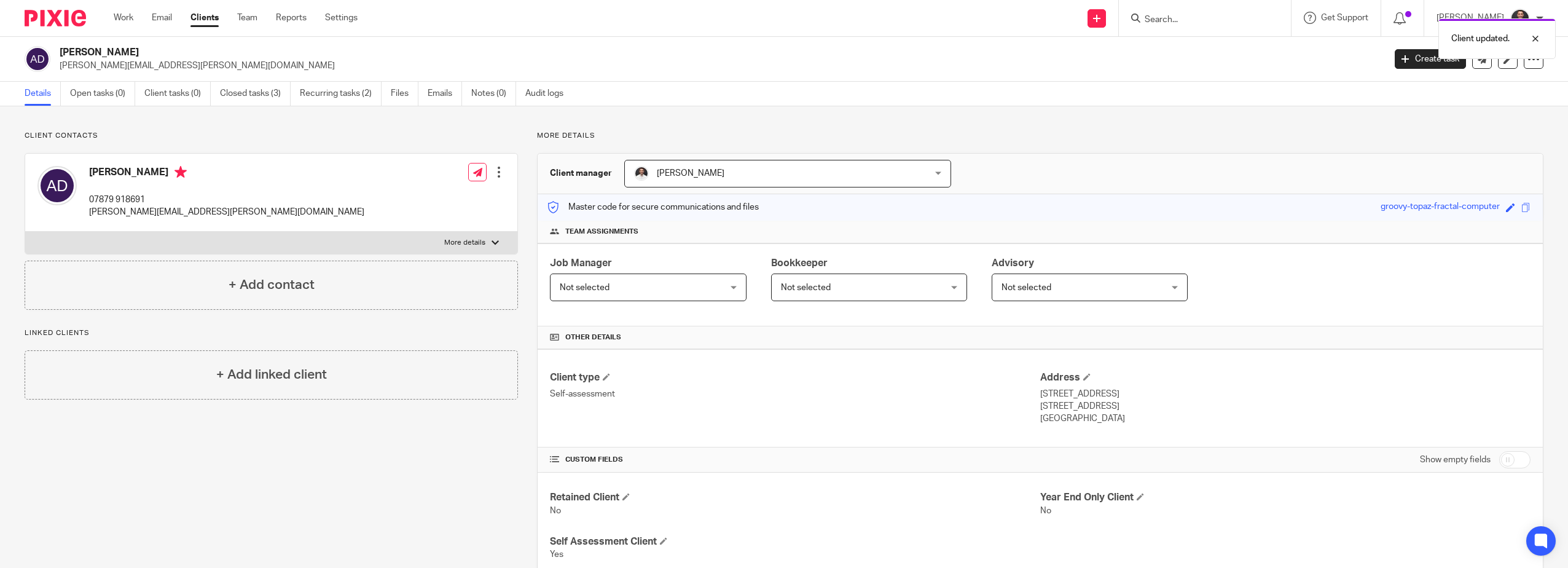
drag, startPoint x: 1206, startPoint y: 17, endPoint x: 1054, endPoint y: 21, distance: 152.1
click at [1145, 24] on div "Client updated." at bounding box center [1170, 35] width 772 height 46
click at [1160, 20] on div "Client updated." at bounding box center [1170, 35] width 772 height 46
drag, startPoint x: 1135, startPoint y: 20, endPoint x: 956, endPoint y: 1, distance: 180.0
click at [1081, 16] on div "Client updated." at bounding box center [1170, 35] width 772 height 46
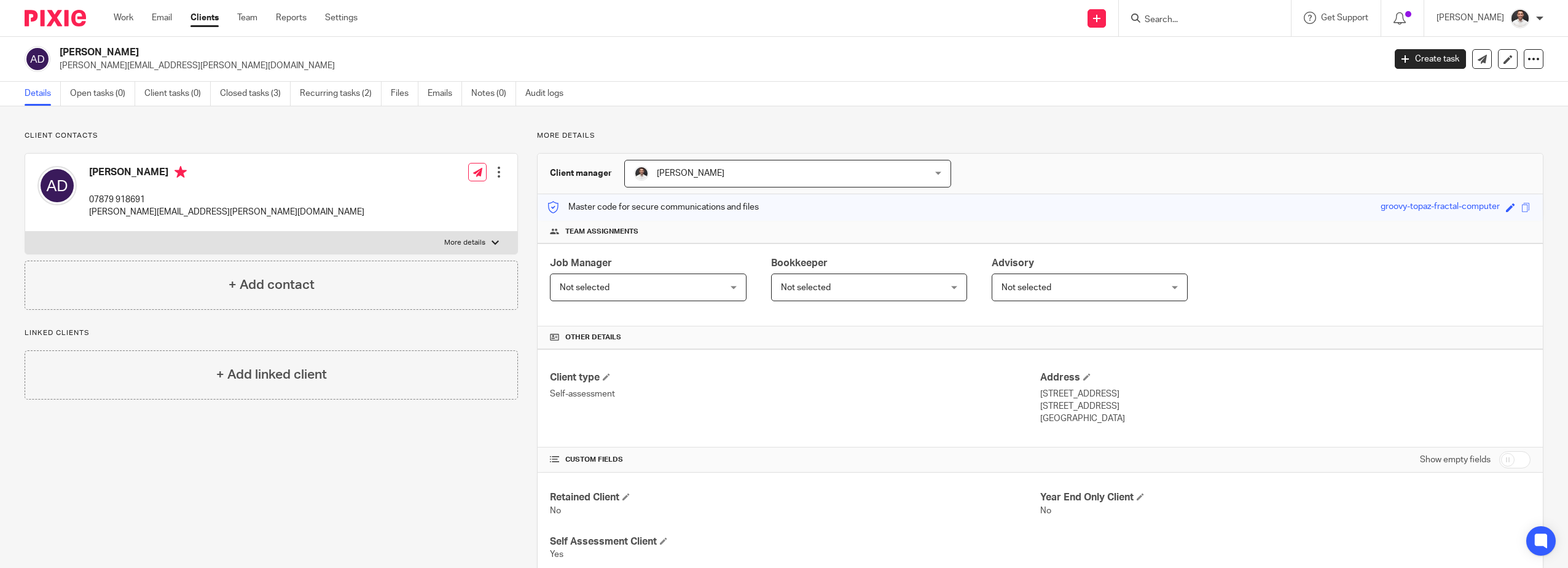
drag, startPoint x: 1217, startPoint y: 22, endPoint x: 1191, endPoint y: 24, distance: 26.1
click at [1217, 23] on input "Search" at bounding box center [1198, 20] width 110 height 11
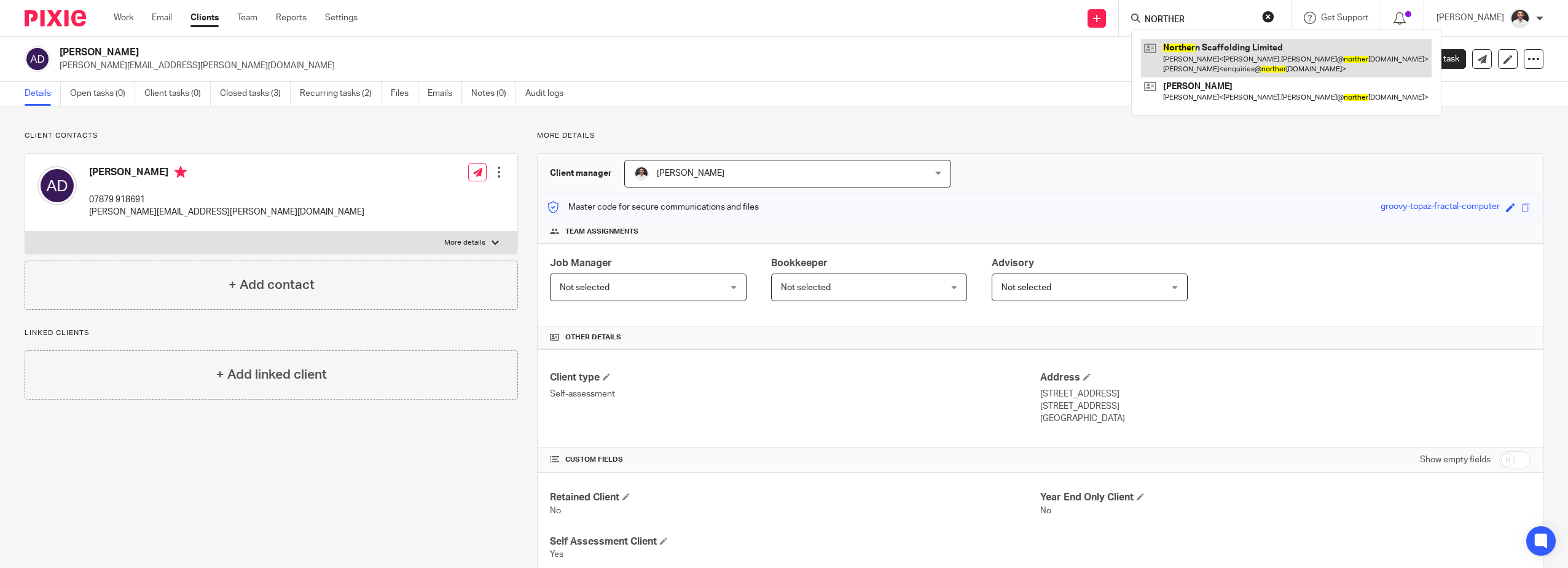
type input "NORTHER"
click at [1220, 45] on link at bounding box center [1286, 58] width 290 height 38
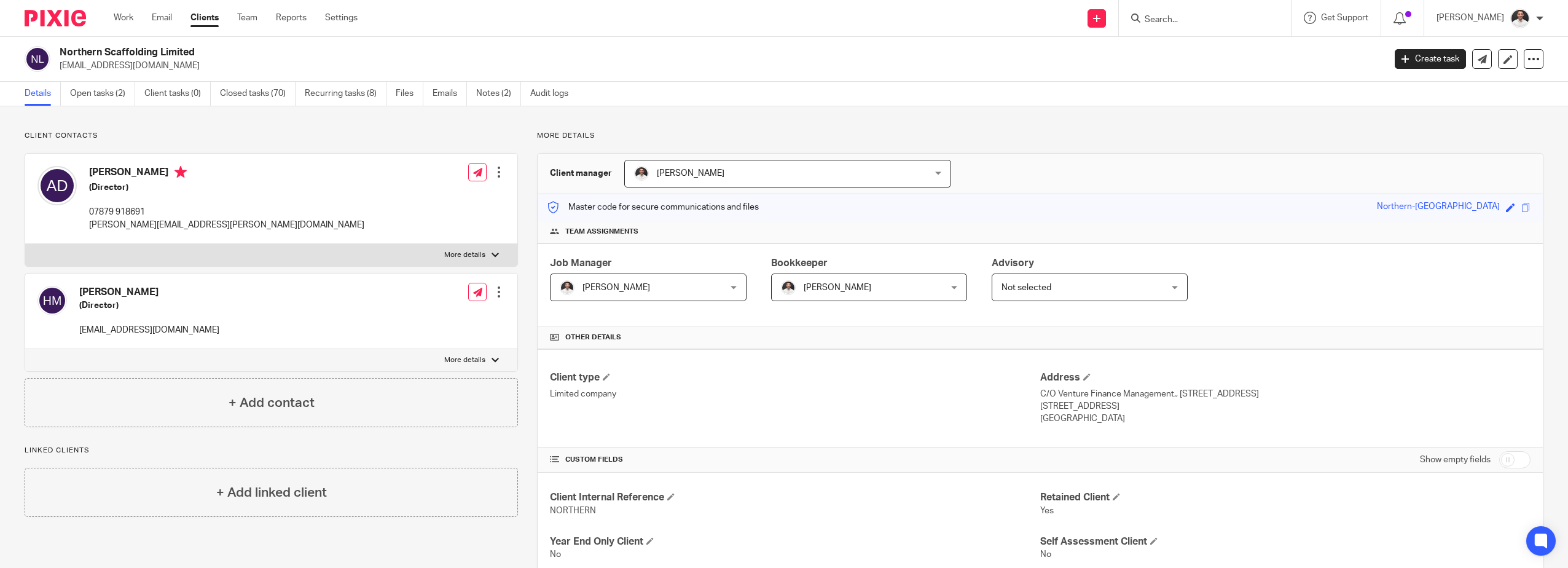
click at [464, 250] on p "More details" at bounding box center [464, 255] width 41 height 10
click at [25, 244] on input "More details" at bounding box center [25, 243] width 1 height 1
checkbox input "true"
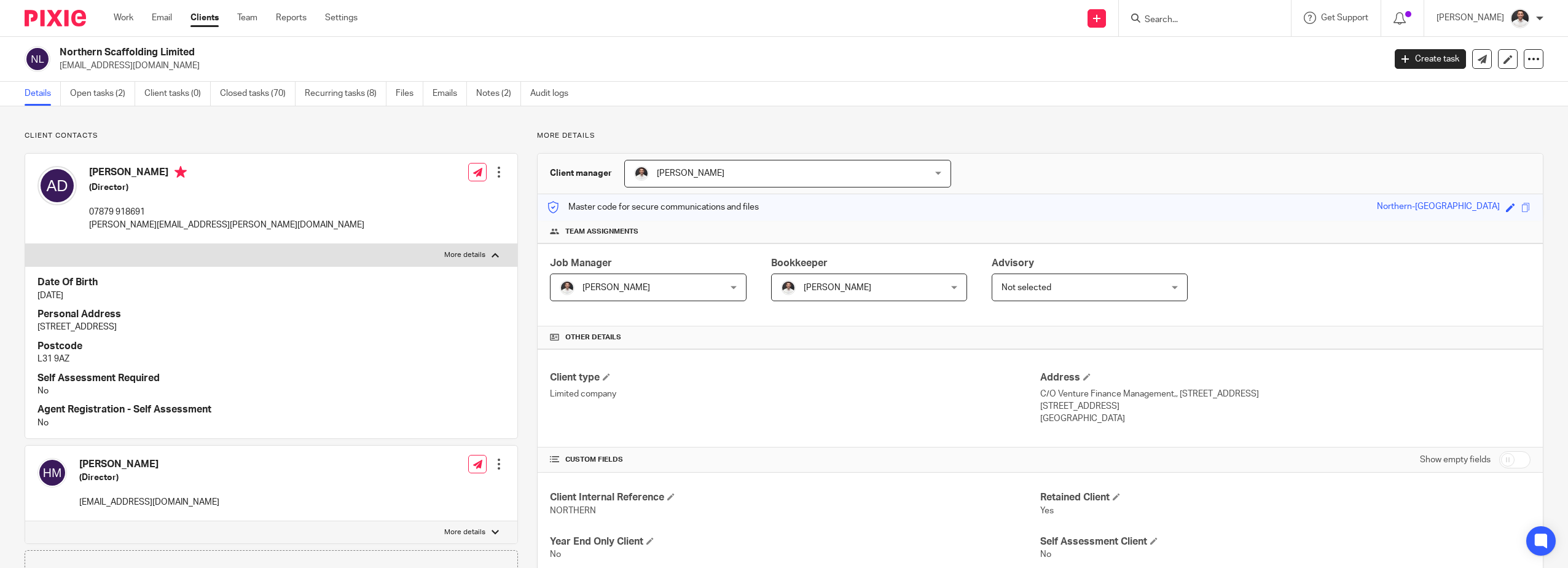
click at [497, 171] on div at bounding box center [498, 171] width 12 height 12
click at [433, 196] on link "Edit contact" at bounding box center [441, 199] width 117 height 18
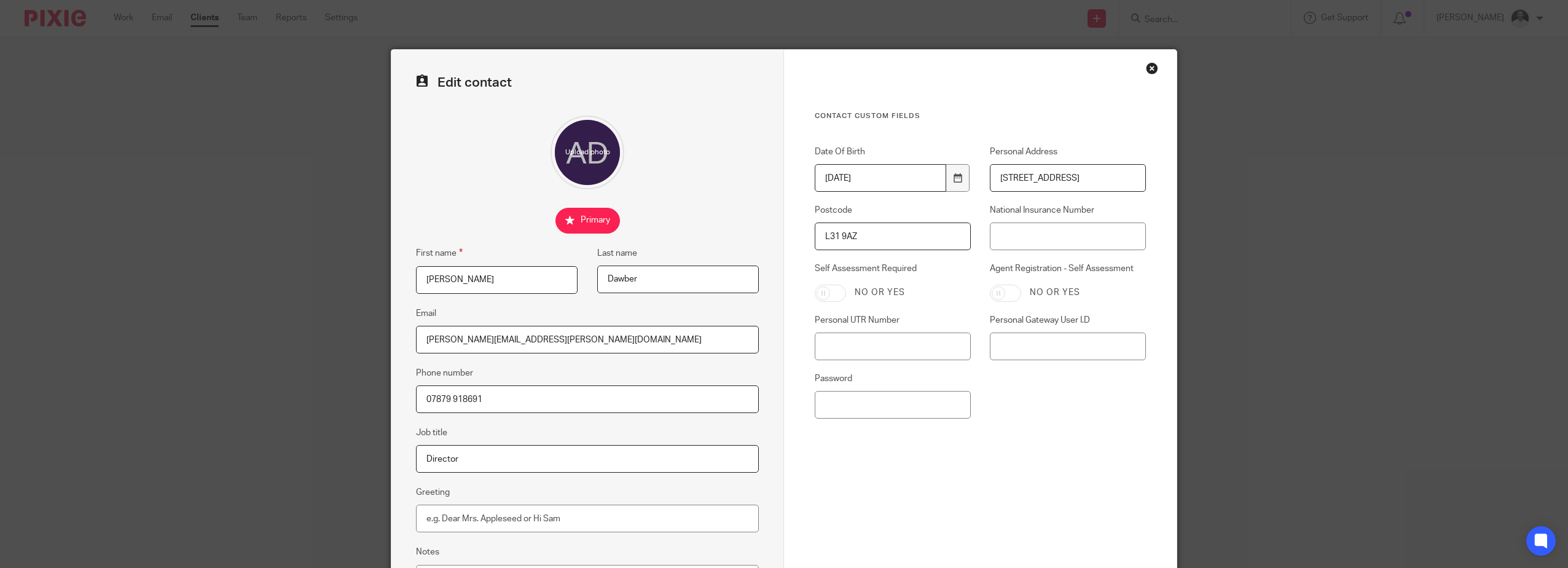
drag, startPoint x: 891, startPoint y: 171, endPoint x: 820, endPoint y: 177, distance: 71.3
click at [821, 177] on div "Date Of Birth 1979-04-20 Personal Address 60 Kendal Drive, Maghull Postcode L31…" at bounding box center [971, 288] width 351 height 285
type input "13 Ambleside Road"
drag, startPoint x: 695, startPoint y: 243, endPoint x: 686, endPoint y: 245, distance: 9.2
click at [686, 244] on form "Edit contact First name Anthony Last name Dawber Email tony.dawber@northernscaf…" at bounding box center [784, 348] width 786 height 596
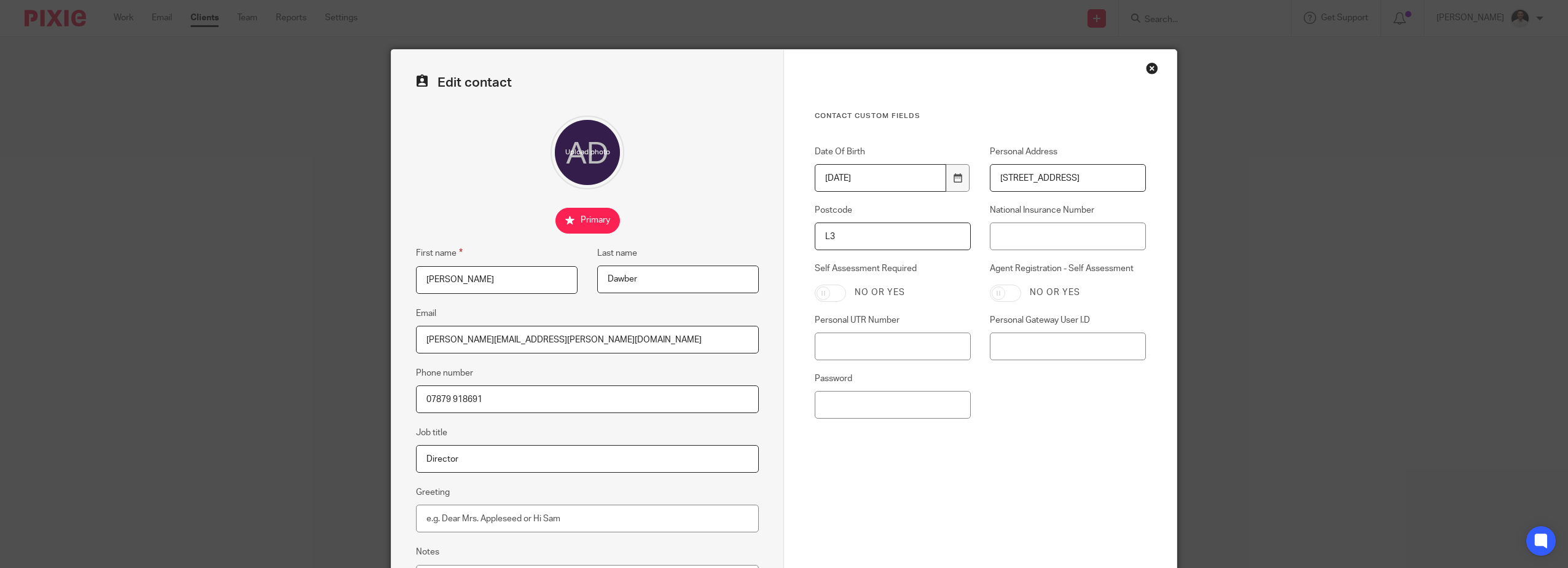
type input "L31 6BY"
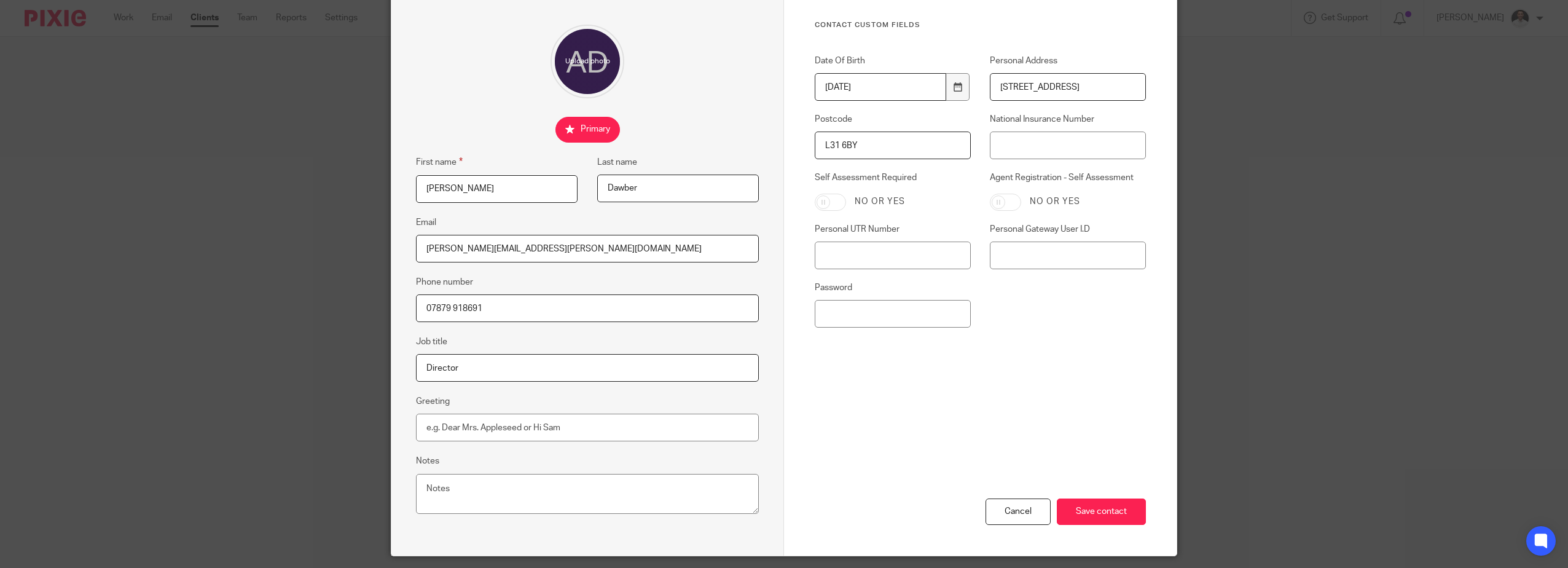
scroll to position [128, 0]
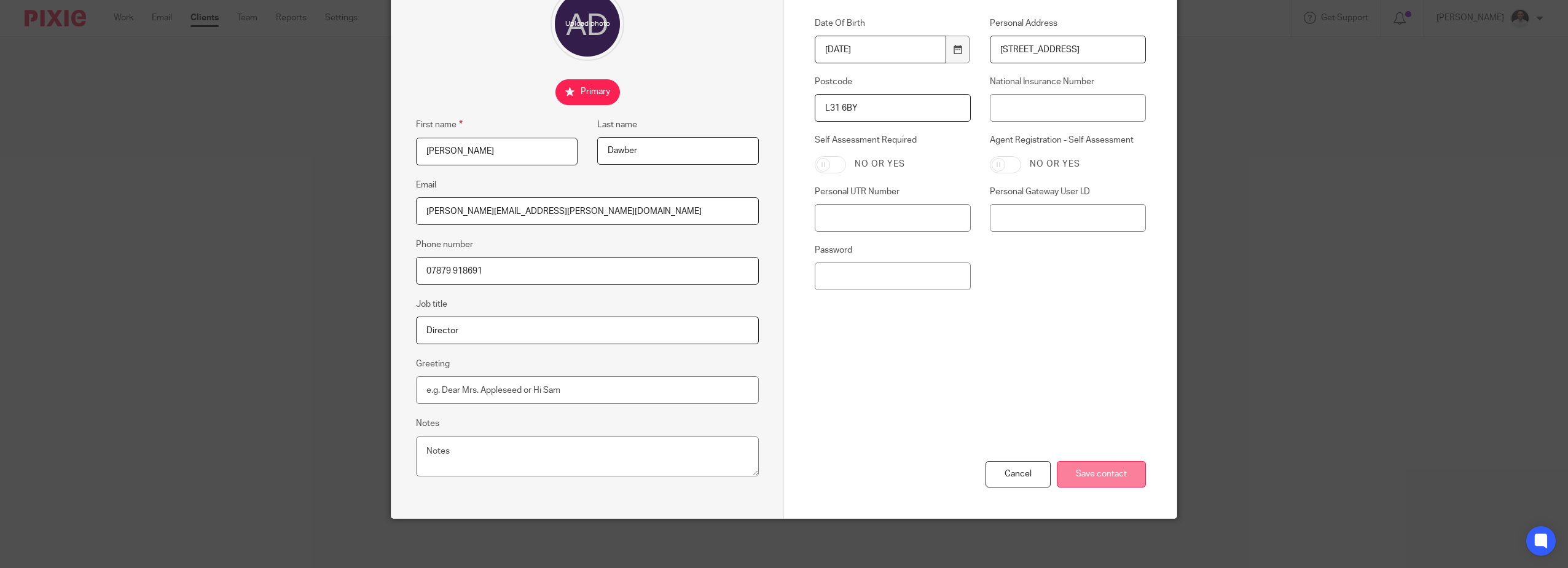
click at [1086, 470] on input "Save contact" at bounding box center [1102, 473] width 89 height 26
click at [1127, 476] on input "Save contact" at bounding box center [1102, 473] width 89 height 26
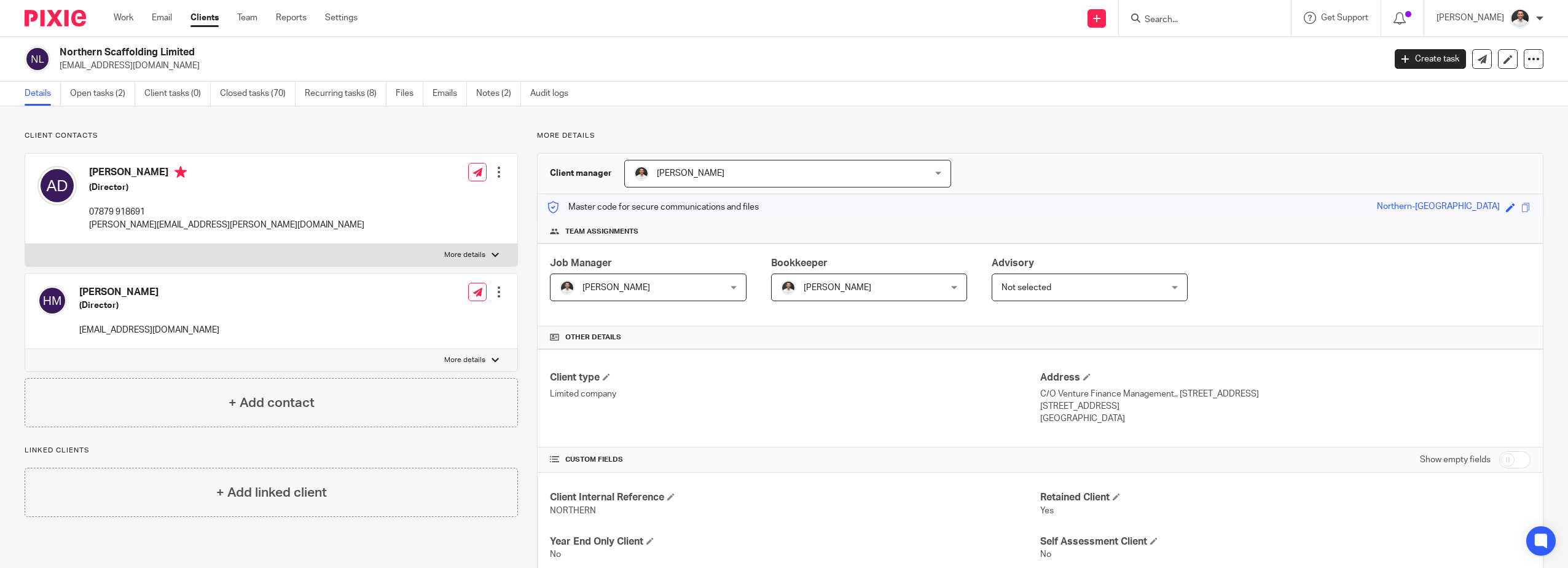
click at [1190, 22] on input "Search" at bounding box center [1198, 20] width 110 height 11
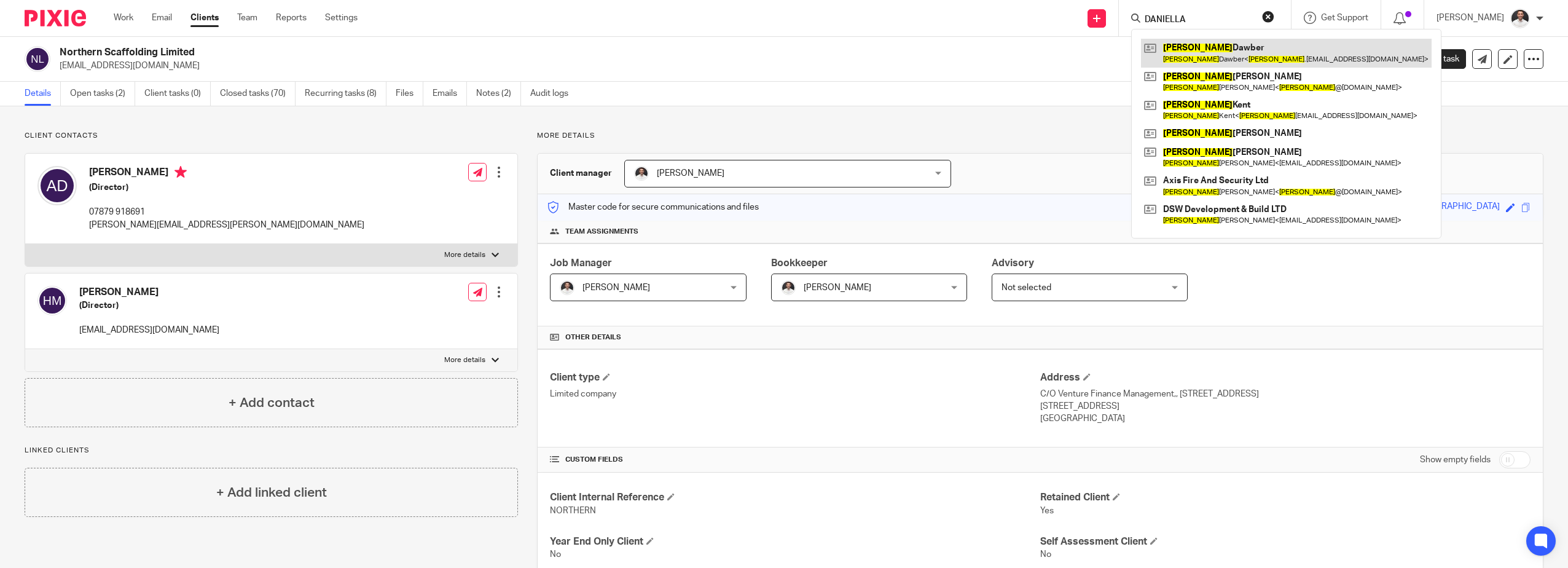
type input "DANIELLA"
click at [1242, 50] on link at bounding box center [1286, 53] width 290 height 28
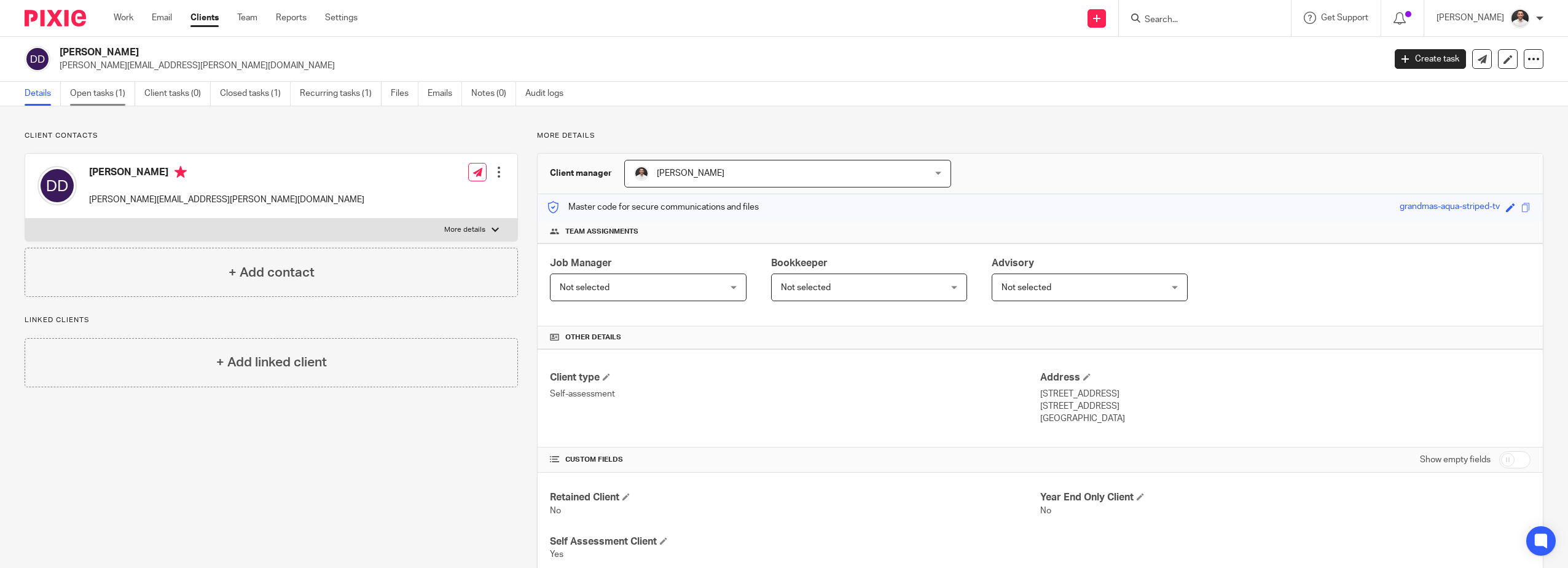
click at [123, 92] on link "Open tasks (1)" at bounding box center [103, 94] width 66 height 24
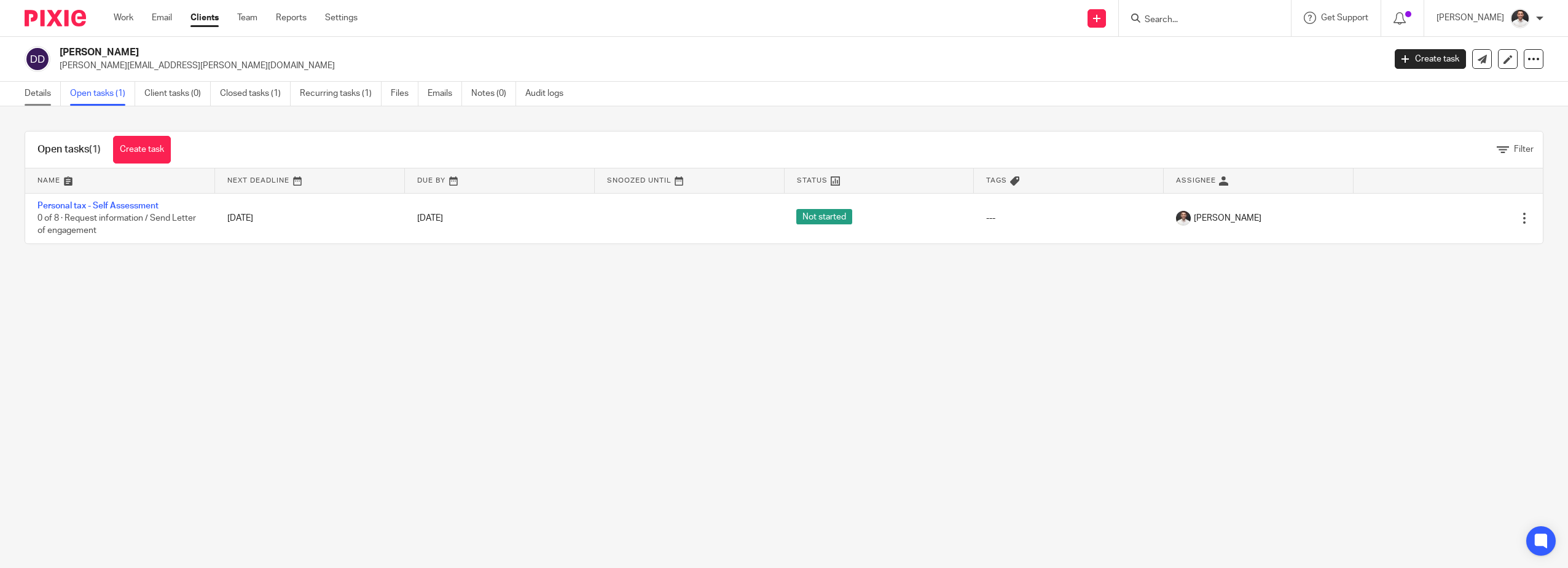
click at [43, 92] on link "Details" at bounding box center [43, 94] width 36 height 24
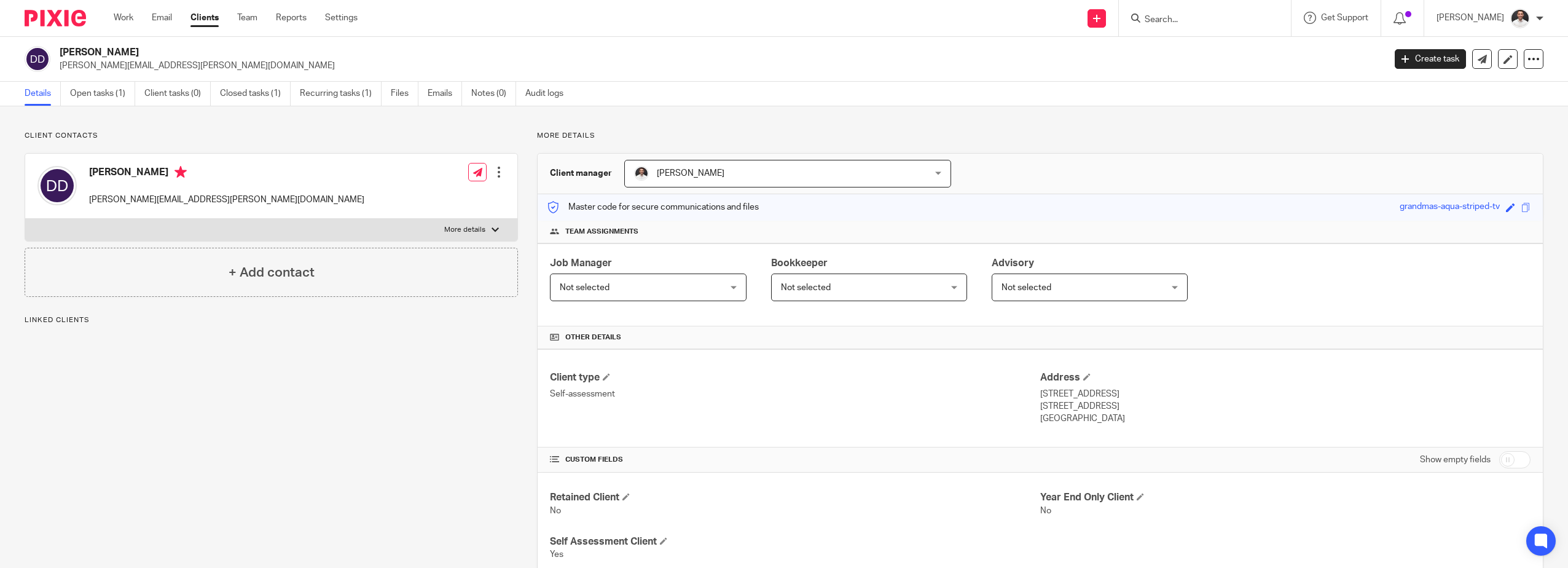
click at [487, 233] on label "More details" at bounding box center [271, 229] width 493 height 22
click at [25, 218] on input "More details" at bounding box center [25, 218] width 1 height 1
checkbox input "true"
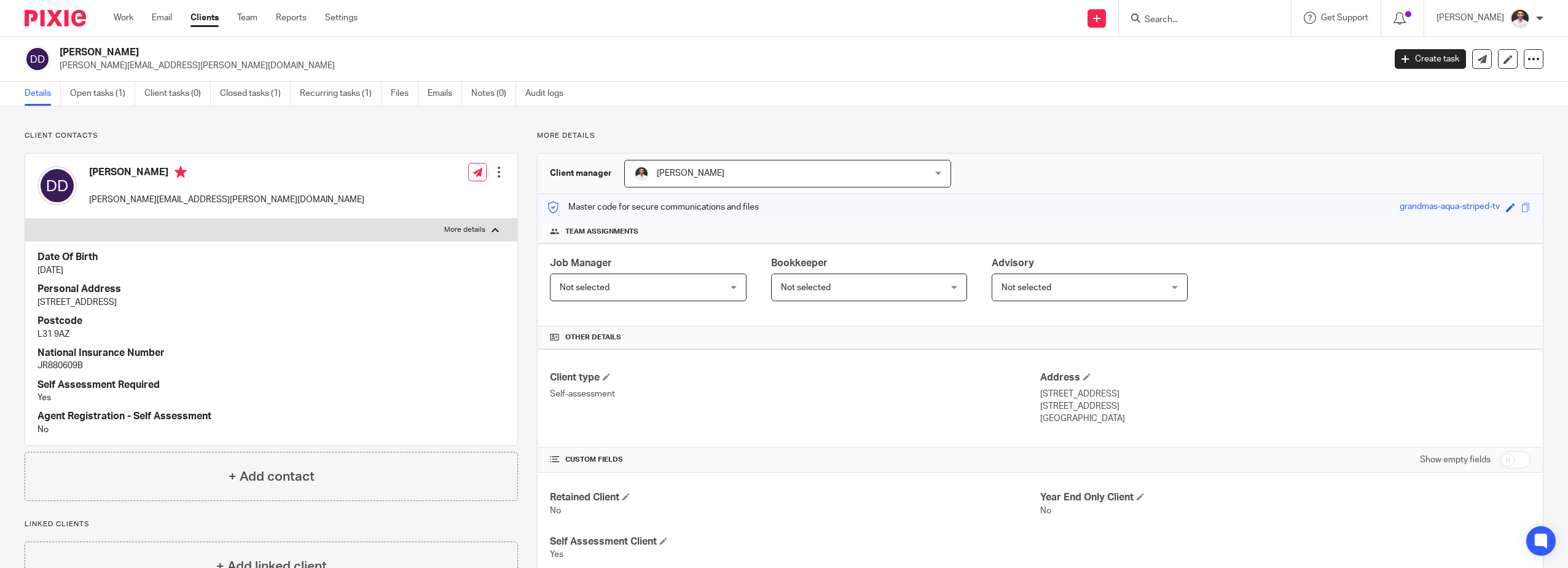
click at [499, 174] on div at bounding box center [498, 171] width 12 height 12
click at [445, 198] on link "Edit contact" at bounding box center [441, 199] width 117 height 18
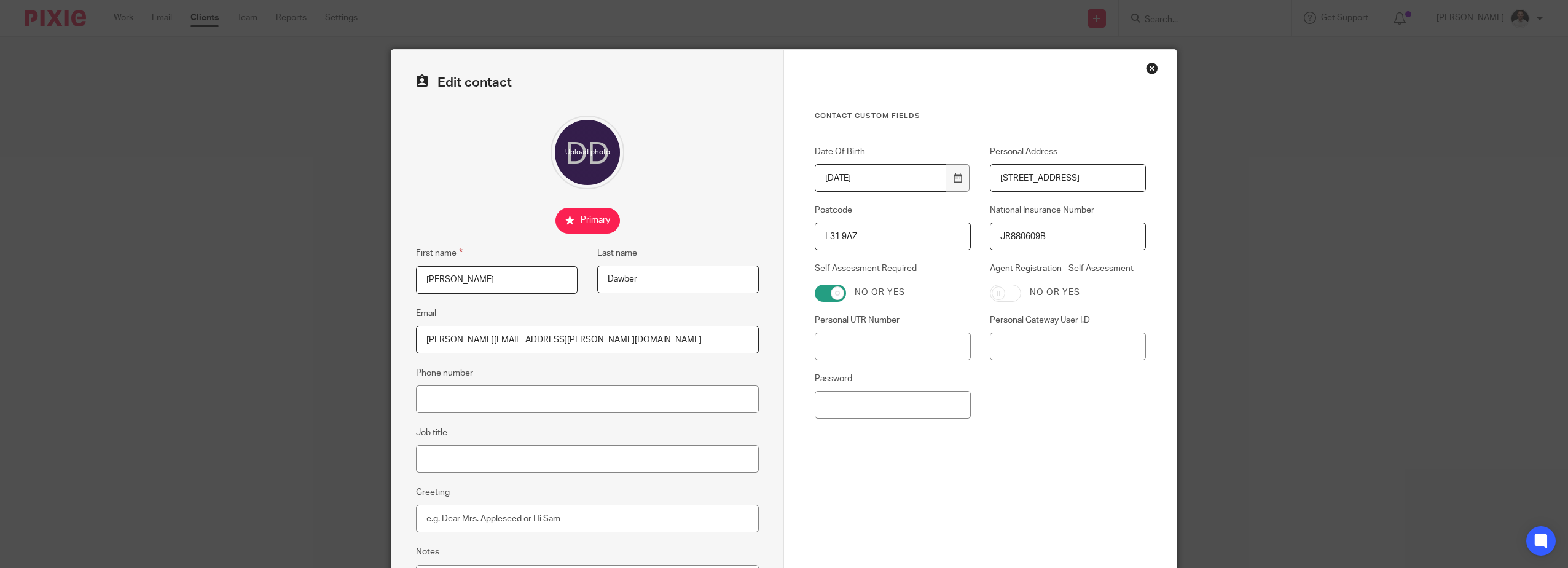
drag, startPoint x: 1087, startPoint y: 178, endPoint x: 571, endPoint y: 184, distance: 516.0
click at [773, 174] on form "Edit contact First name [PERSON_NAME] Last name [PERSON_NAME] Email [PERSON_NAM…" at bounding box center [784, 348] width 786 height 596
type input "1"
type input "a"
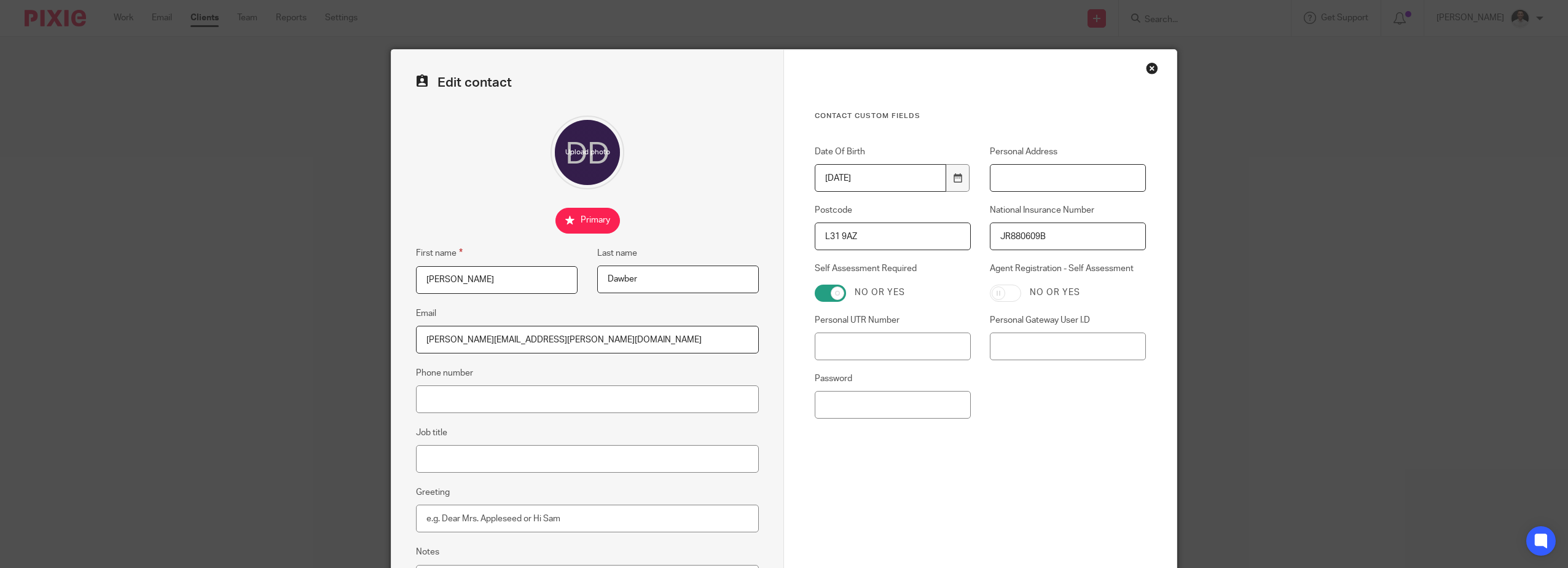
click at [1036, 187] on input "Personal Address" at bounding box center [1067, 178] width 156 height 27
type input "[STREET_ADDRESS]"
type input "07879 918691"
type input "Director"
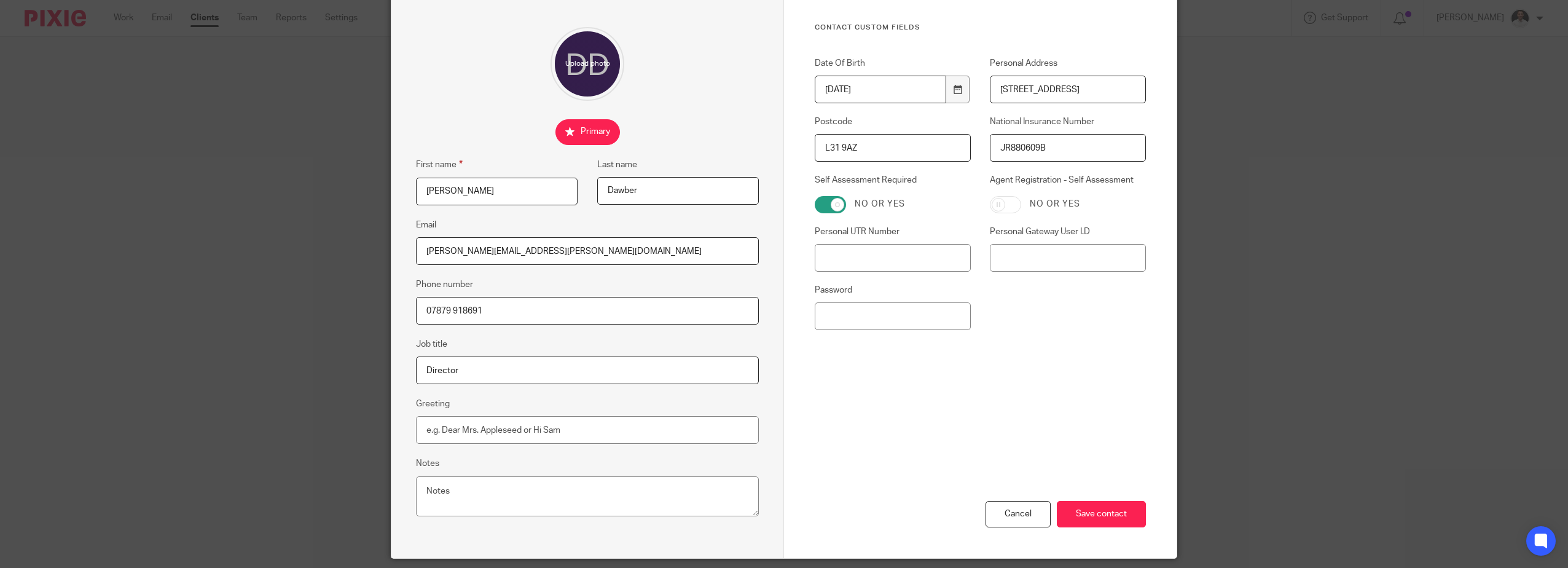
scroll to position [128, 0]
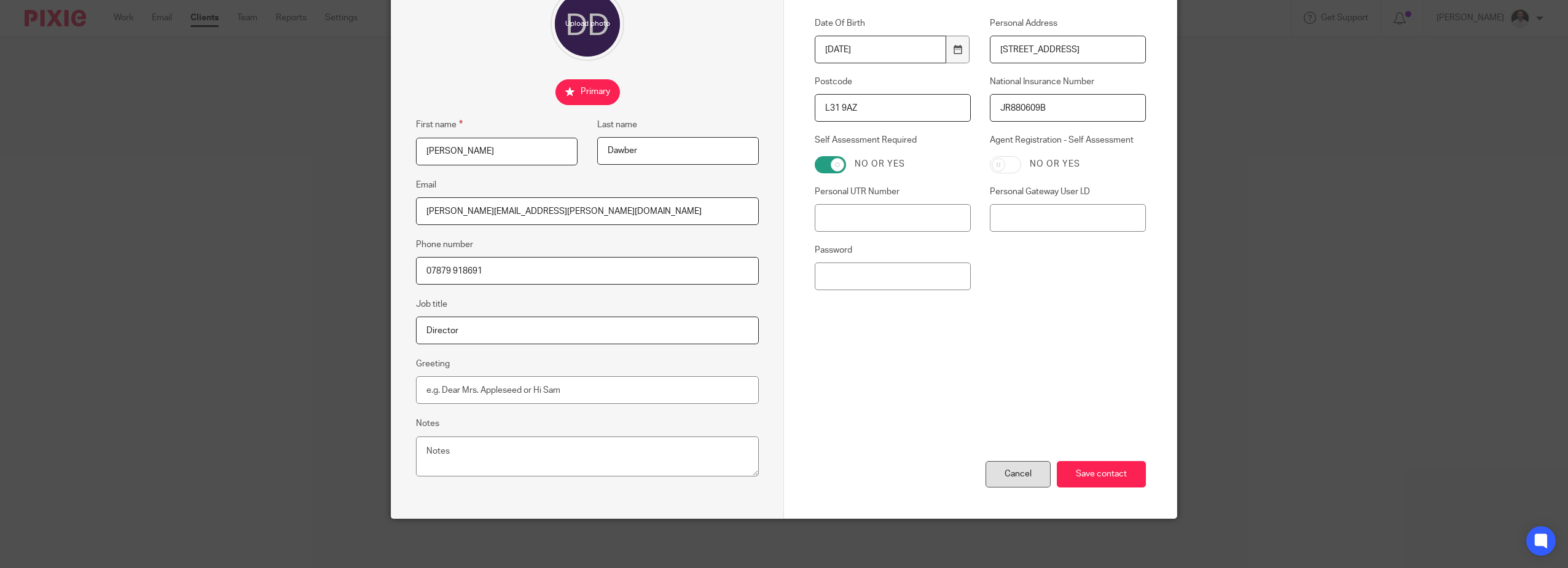
click at [1002, 466] on div "Cancel" at bounding box center [1019, 473] width 66 height 26
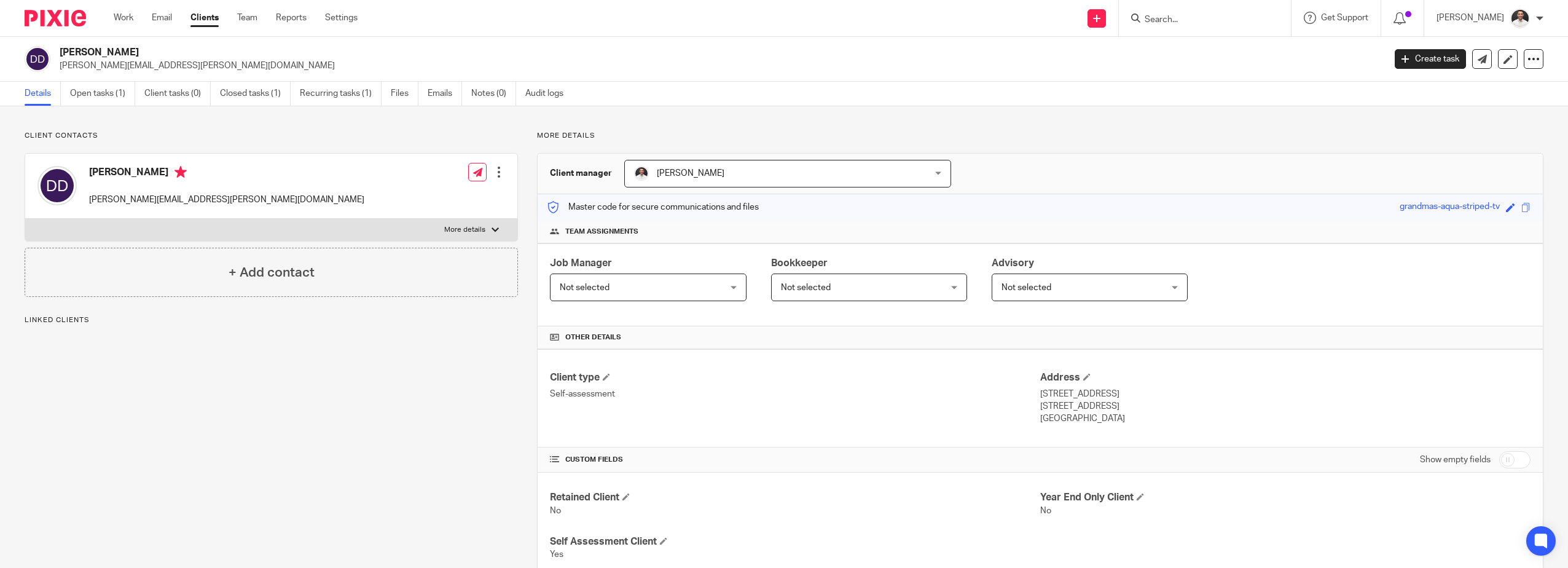
click at [494, 234] on label "More details" at bounding box center [271, 229] width 493 height 22
click at [25, 218] on input "More details" at bounding box center [25, 218] width 1 height 1
checkbox input "true"
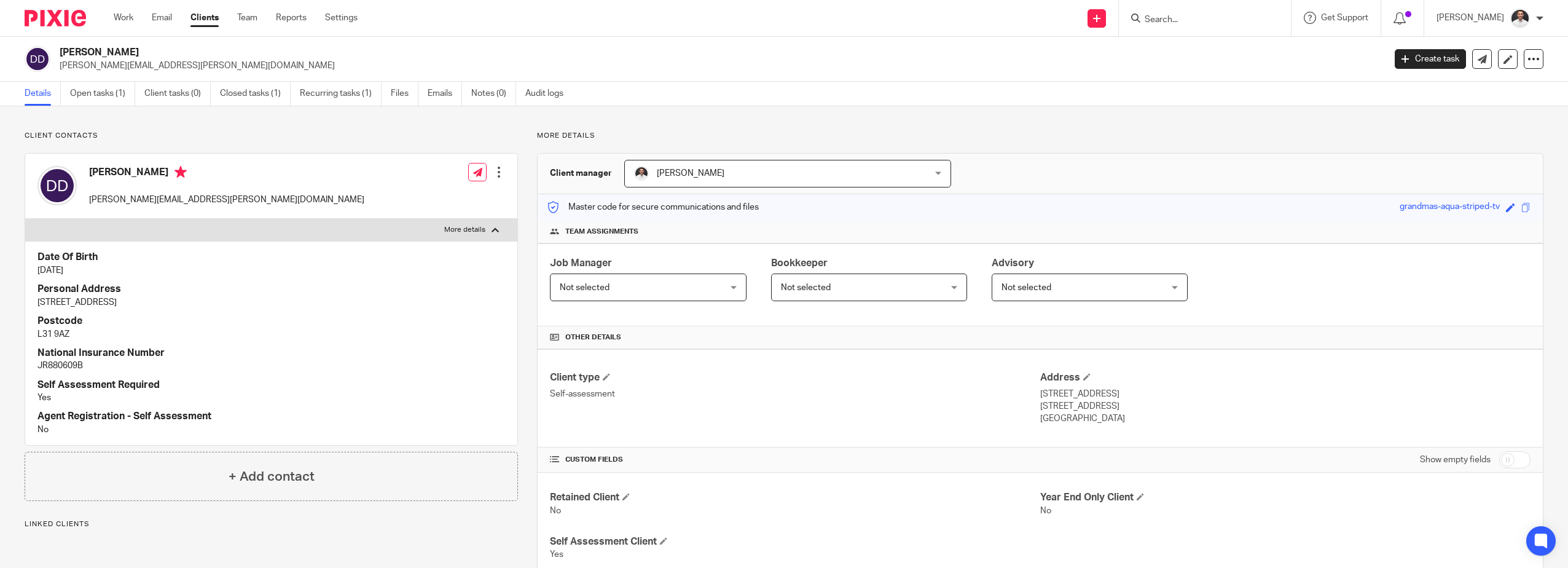
click at [496, 172] on div at bounding box center [498, 171] width 12 height 12
click at [433, 192] on link "Edit contact" at bounding box center [441, 199] width 117 height 18
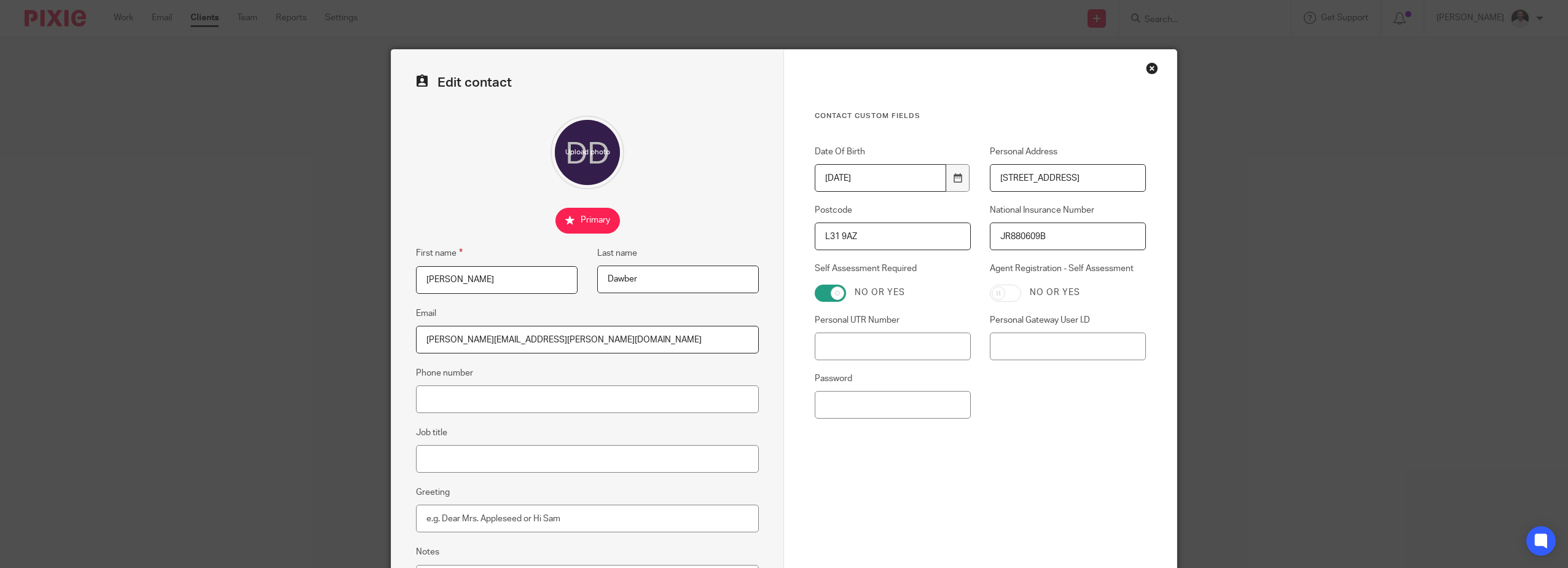
click at [1065, 179] on input "[STREET_ADDRESS]" at bounding box center [1067, 178] width 156 height 27
drag, startPoint x: 1081, startPoint y: 176, endPoint x: 897, endPoint y: 177, distance: 184.0
click at [946, 176] on div "Date Of Birth [DEMOGRAPHIC_DATA] Personal Address [STREET_ADDRESS] Postcode L31…" at bounding box center [971, 288] width 351 height 285
type input "[STREET_ADDRESS]"
click at [871, 247] on input "L31 9AZ" at bounding box center [892, 236] width 156 height 27
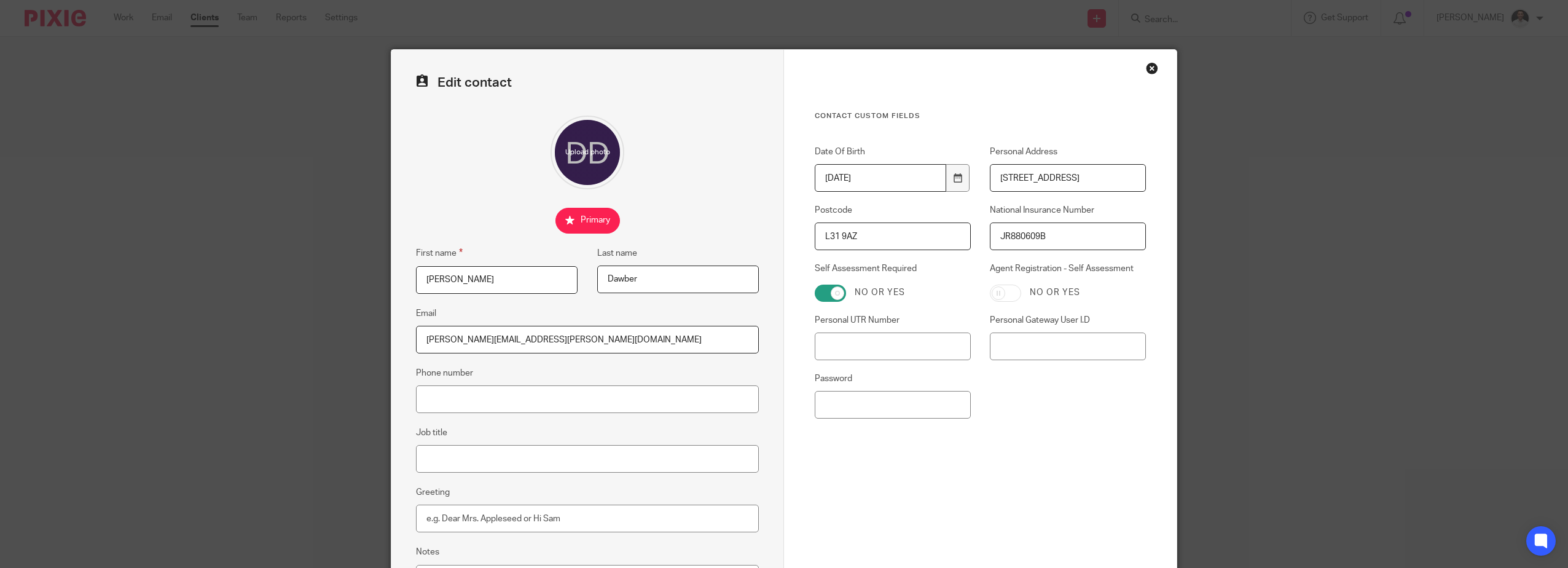
click at [565, 247] on form "Edit contact First name Danielle Last name Dawber Email danielle.dawber@icloud.…" at bounding box center [784, 348] width 786 height 596
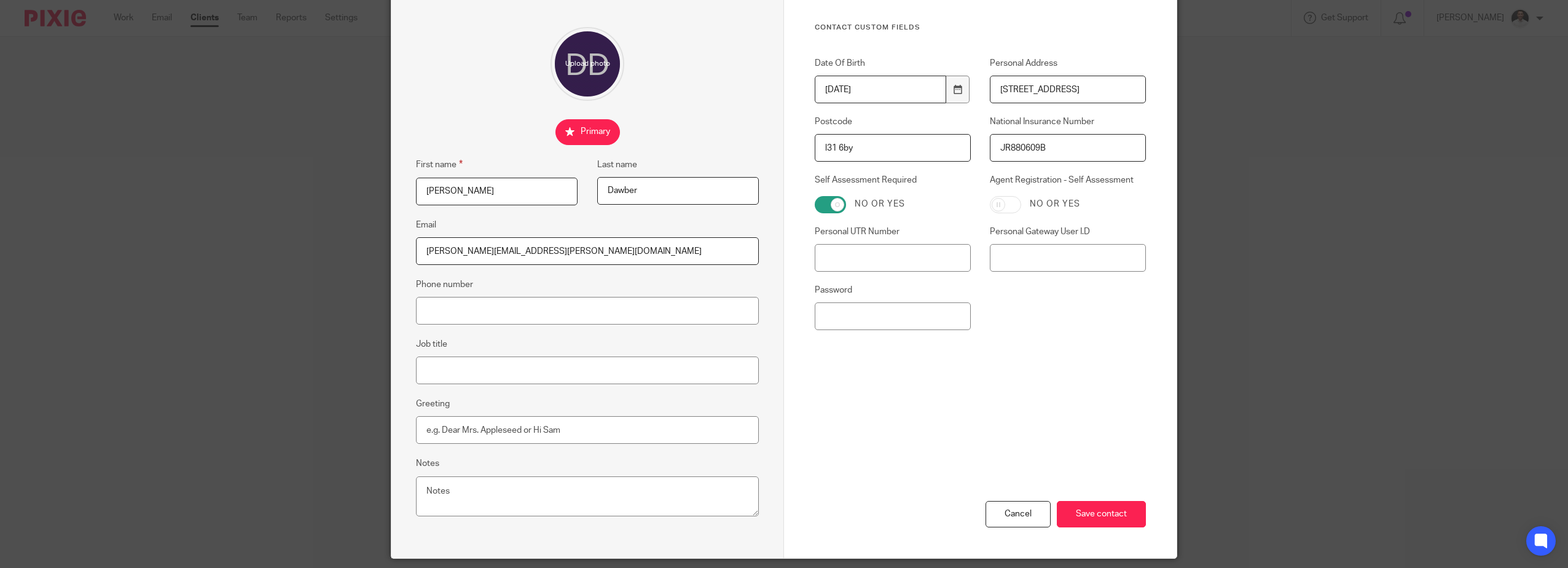
scroll to position [128, 0]
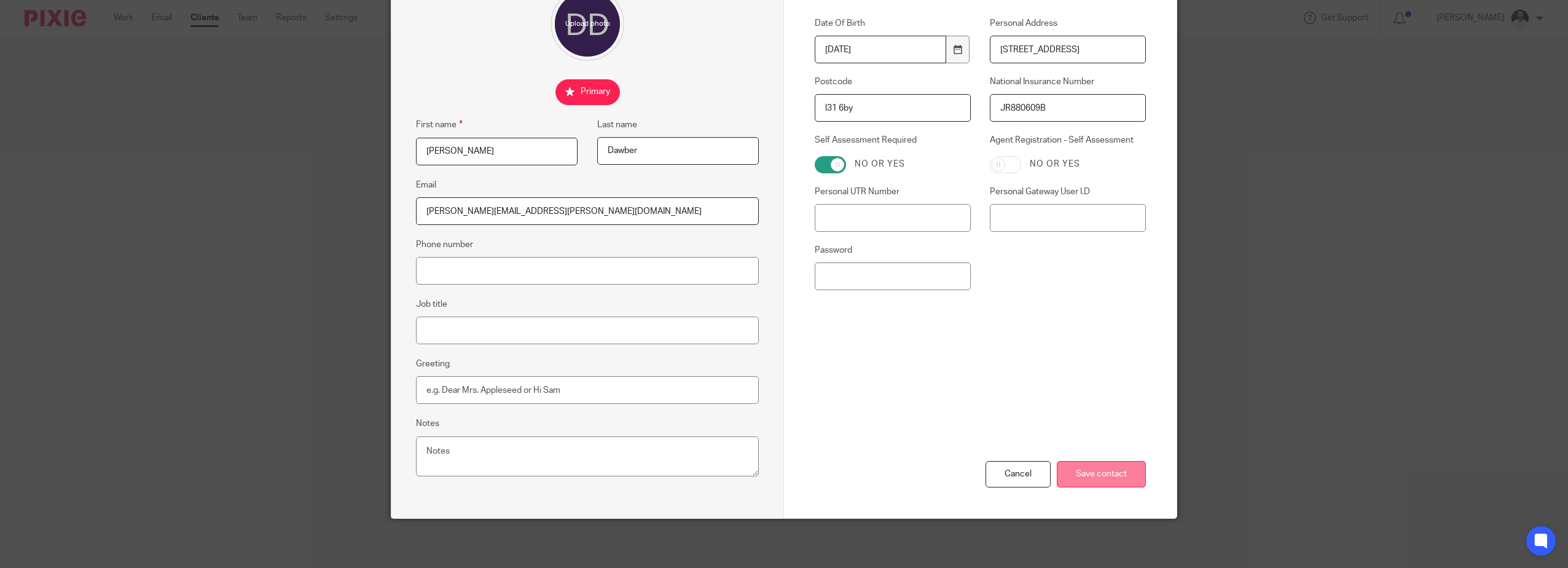
type input "l31 6by"
click at [1094, 467] on input "Save contact" at bounding box center [1102, 473] width 89 height 26
click at [1086, 479] on input "Save contact" at bounding box center [1102, 473] width 89 height 26
